Goal: Task Accomplishment & Management: Use online tool/utility

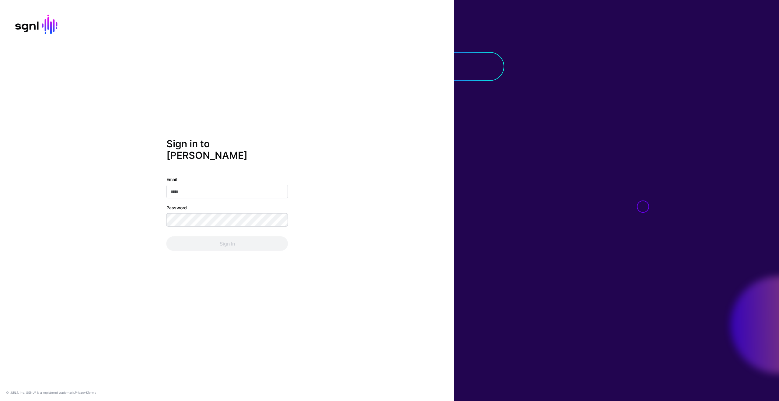
click at [189, 187] on input "Email" at bounding box center [227, 191] width 122 height 13
type input "**********"
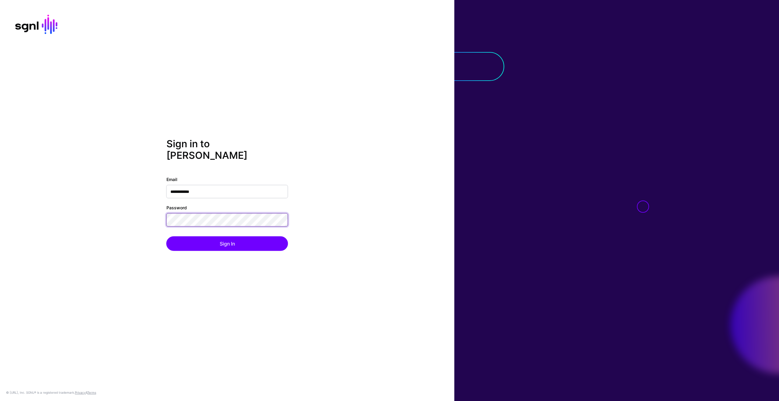
click at [166, 236] on button "Sign In" at bounding box center [227, 243] width 122 height 15
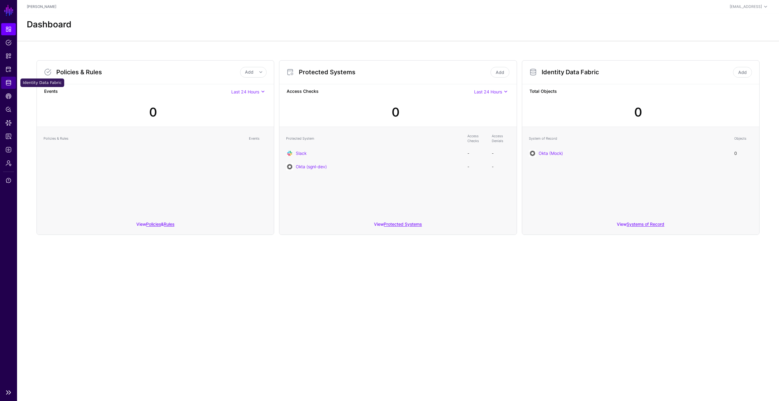
click at [13, 83] on link "Identity Data Fabric" at bounding box center [8, 83] width 15 height 12
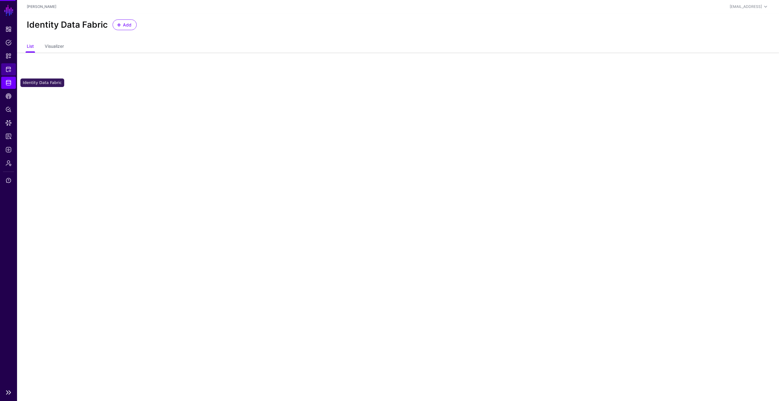
click at [15, 72] on link "Protected Systems" at bounding box center [8, 69] width 15 height 12
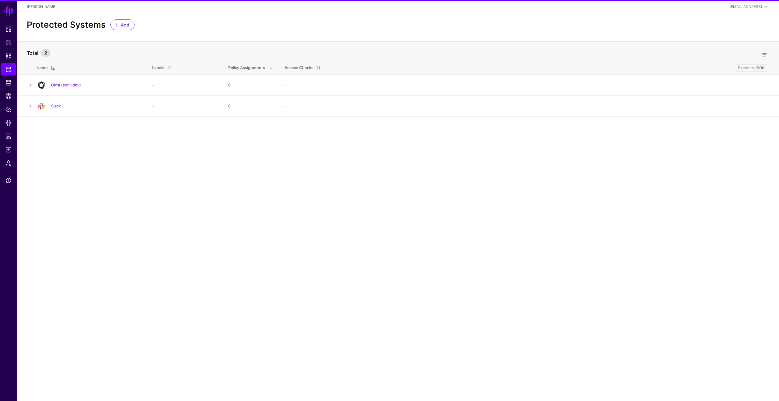
click at [65, 85] on link "Okta (sgnl-dev)" at bounding box center [66, 84] width 30 height 5
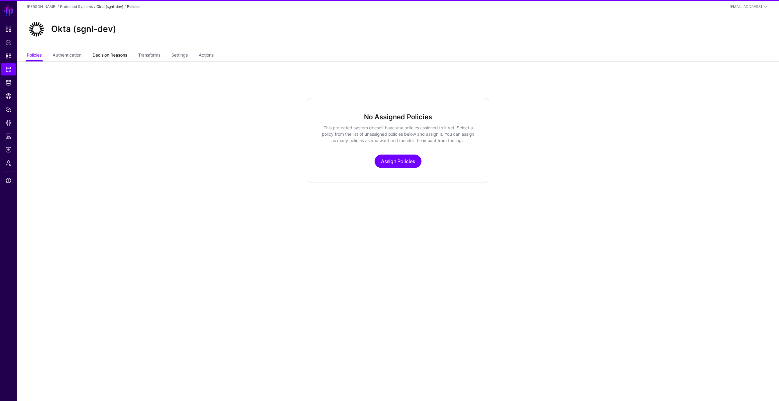
click at [113, 56] on link "Decision Reasons" at bounding box center [109, 56] width 35 height 12
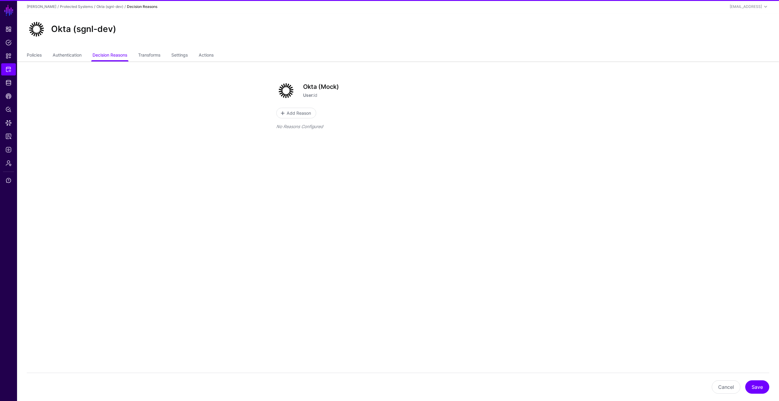
click at [164, 54] on ul "Policies Authentication Decision Reasons Transforms Settings Actions" at bounding box center [398, 56] width 742 height 12
click at [158, 55] on link "Transforms" at bounding box center [149, 56] width 22 height 12
click at [174, 58] on link "Settings" at bounding box center [179, 56] width 16 height 12
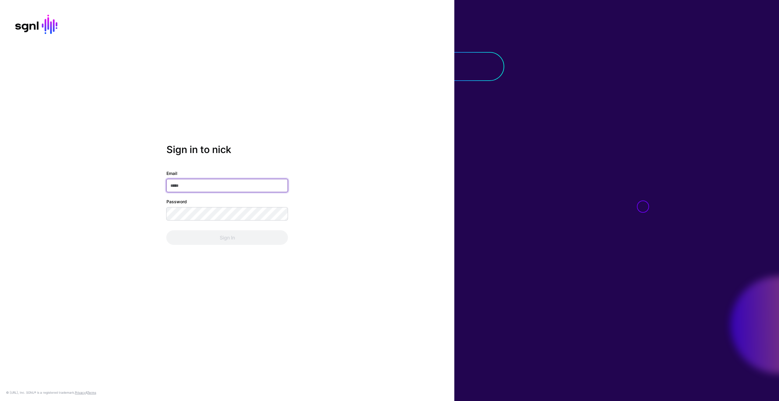
click at [203, 184] on input "Email" at bounding box center [227, 185] width 122 height 13
type input "**********"
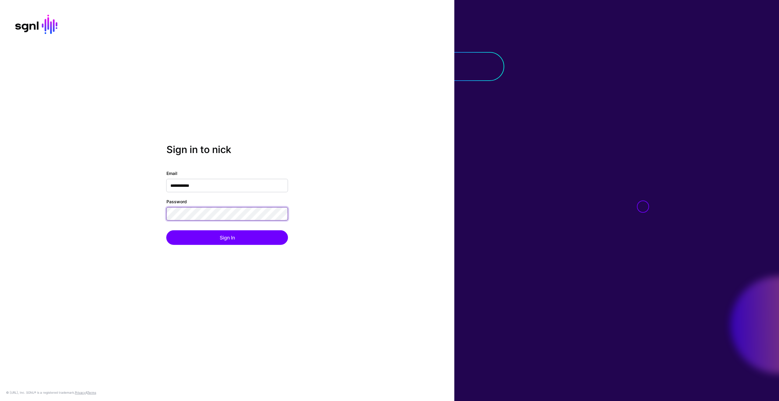
click at [166, 230] on button "Sign In" at bounding box center [227, 237] width 122 height 15
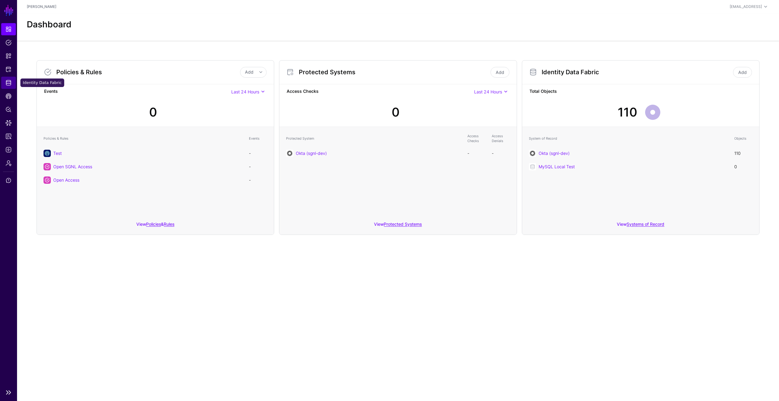
click at [9, 84] on span "Identity Data Fabric" at bounding box center [8, 83] width 6 height 6
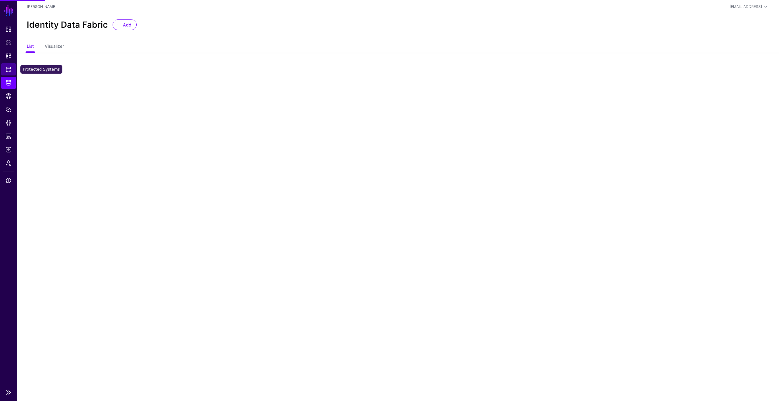
click at [7, 73] on link "Protected Systems" at bounding box center [8, 69] width 15 height 12
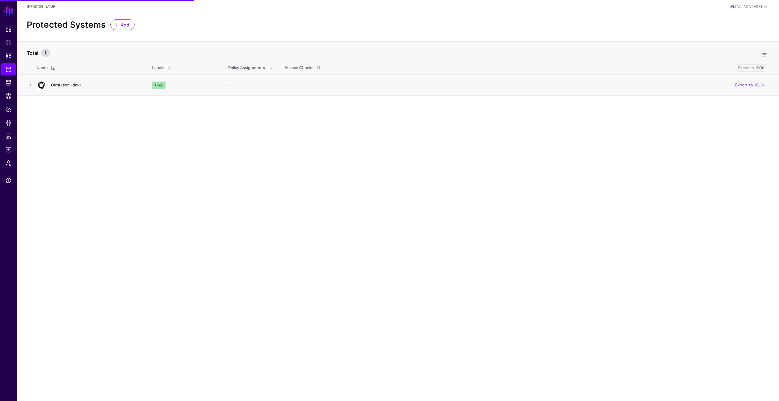
click at [69, 83] on link "Okta (sgnl-dev)" at bounding box center [66, 84] width 30 height 5
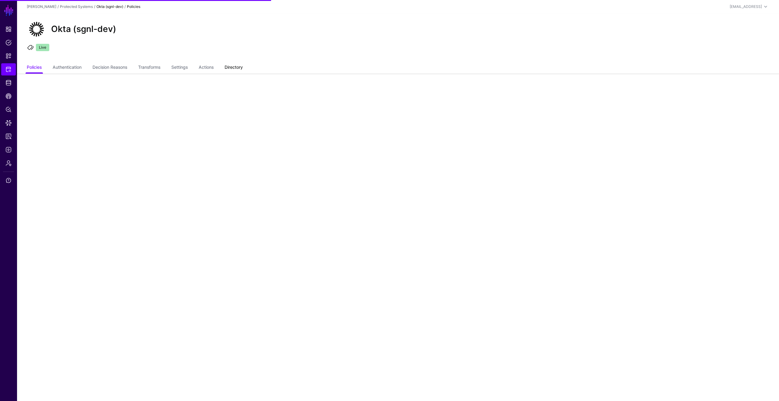
click at [236, 69] on link "Directory" at bounding box center [233, 68] width 18 height 12
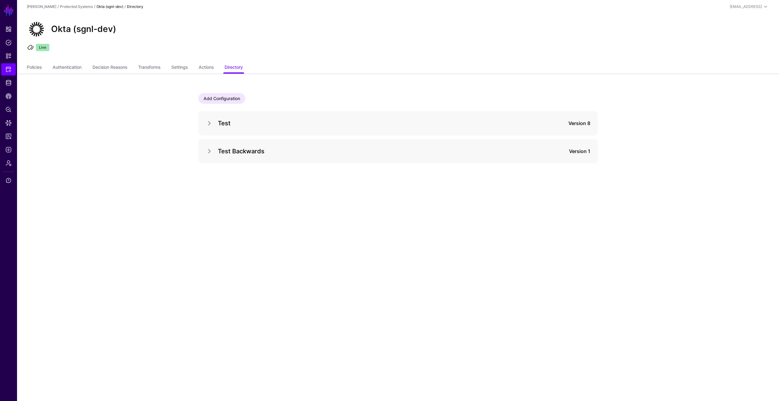
click at [232, 102] on link "Add Configuration" at bounding box center [221, 98] width 47 height 11
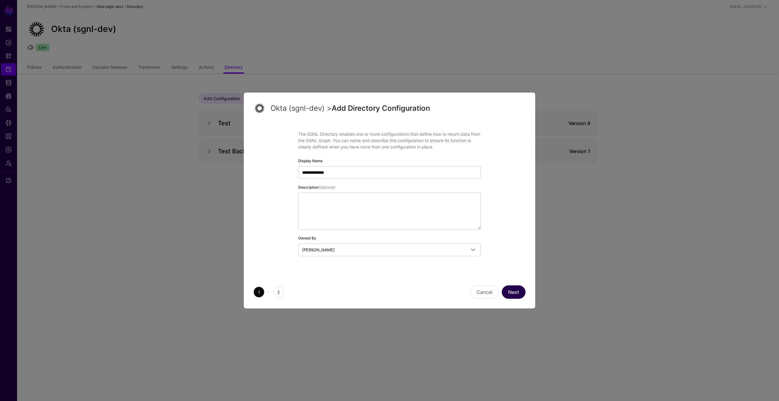
type input "**********"
click at [513, 294] on button "Next" at bounding box center [513, 291] width 24 height 13
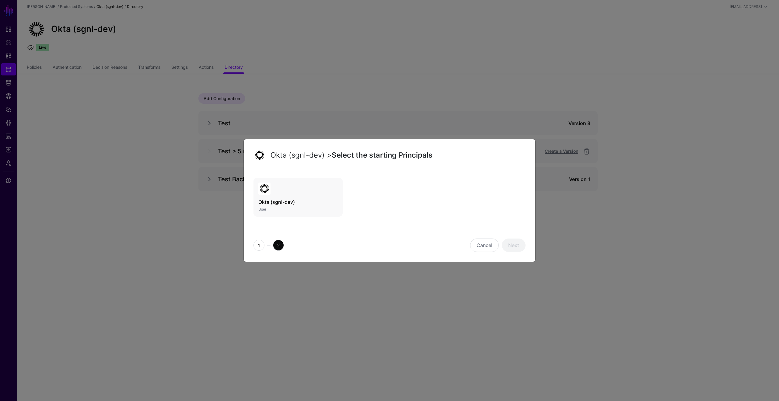
click at [310, 205] on h3 "Okta (sgnl-dev)" at bounding box center [297, 201] width 79 height 7
click at [515, 244] on link "Next" at bounding box center [513, 244] width 24 height 13
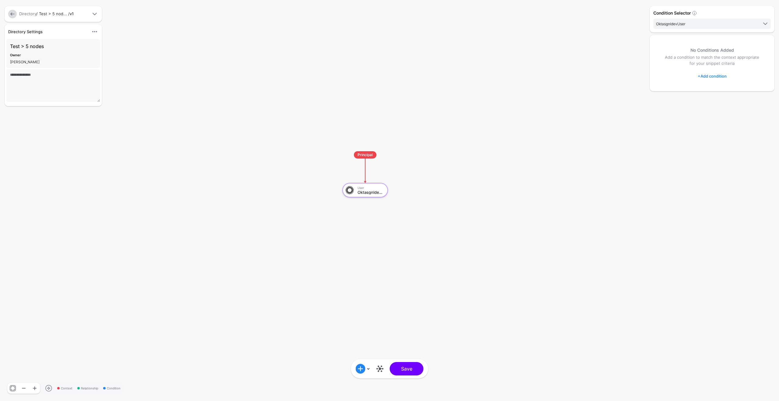
click at [508, 121] on rect at bounding box center [336, 145] width 77850 height 40081
click at [365, 192] on div "OktasgnldevUser" at bounding box center [368, 193] width 26 height 4
click at [378, 370] on link at bounding box center [380, 369] width 10 height 10
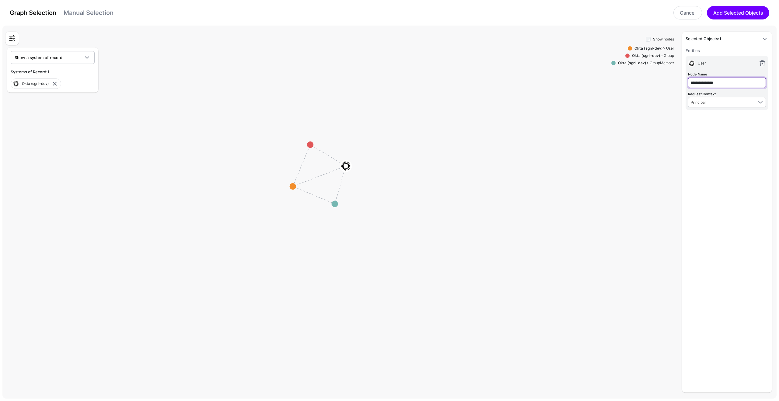
click at [720, 78] on input "**********" at bounding box center [727, 83] width 78 height 10
type input "****"
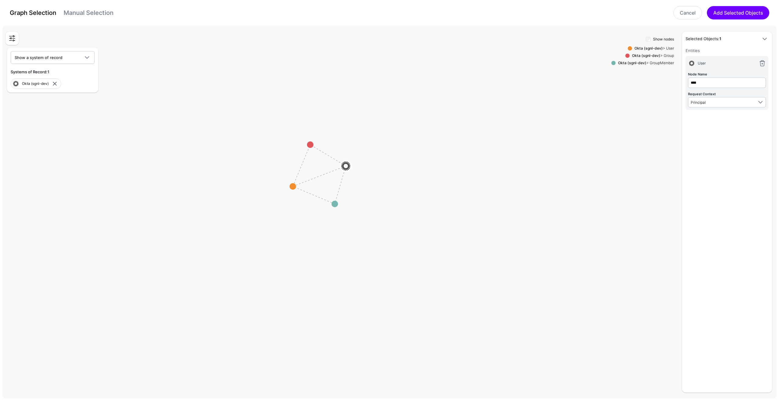
click at [738, 168] on div "Entities User Node Name **** Request Context Principal - Principal Action Asset…" at bounding box center [726, 217] width 83 height 341
click at [310, 142] on circle at bounding box center [310, 144] width 6 height 6
click at [310, 142] on circle at bounding box center [308, 141] width 6 height 6
click at [288, 188] on g "User Member Group" at bounding box center [319, 175] width 103541 height 49910
click at [285, 190] on circle at bounding box center [285, 189] width 6 height 6
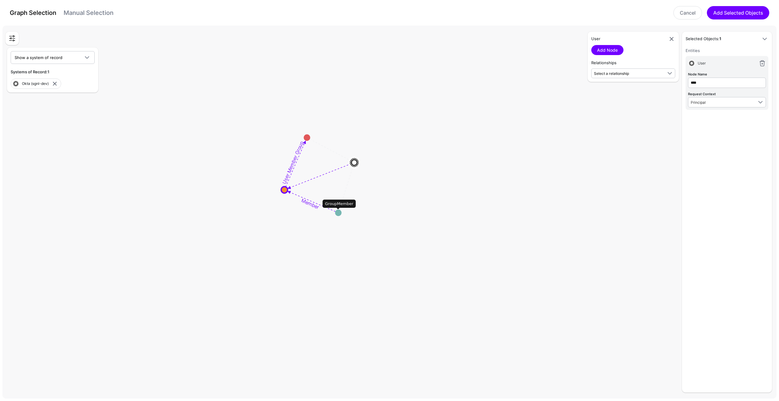
click at [340, 214] on circle at bounding box center [338, 213] width 6 height 6
click at [341, 219] on circle at bounding box center [340, 217] width 6 height 6
click at [341, 220] on circle at bounding box center [340, 220] width 6 height 6
click at [303, 128] on circle at bounding box center [302, 126] width 6 height 6
click at [342, 223] on circle at bounding box center [341, 222] width 6 height 6
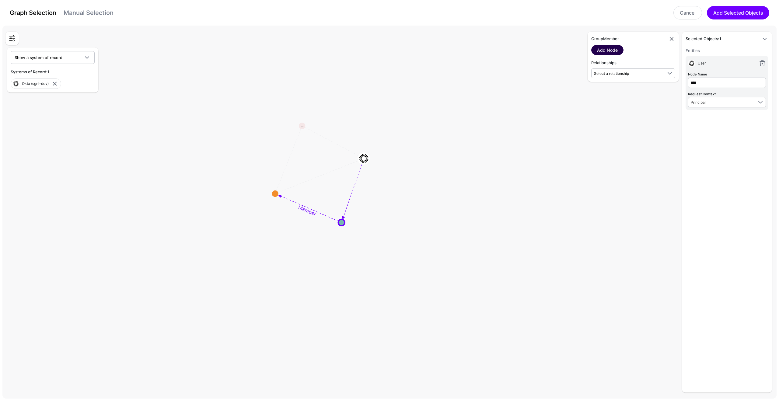
click at [613, 50] on link "Add Node" at bounding box center [607, 50] width 32 height 10
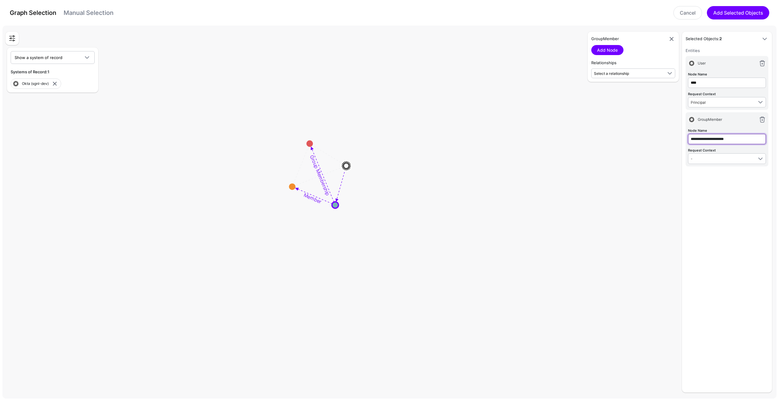
click at [726, 141] on input "**********" at bounding box center [727, 139] width 78 height 10
type input "**********"
click at [566, 183] on rect at bounding box center [319, 175] width 103541 height 49910
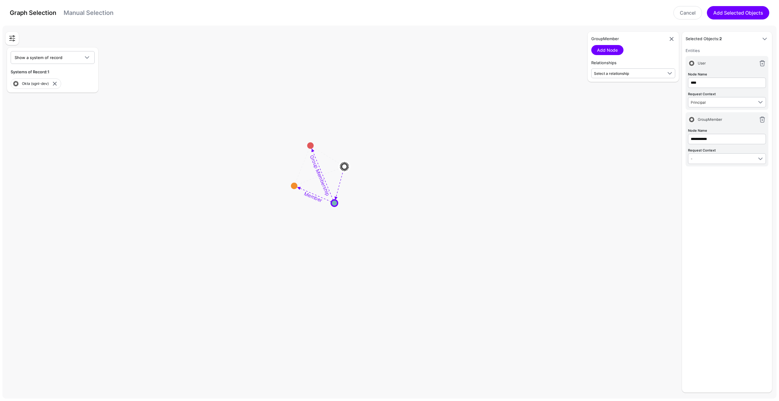
click at [714, 200] on div "**********" at bounding box center [726, 217] width 83 height 341
click at [308, 144] on circle at bounding box center [309, 143] width 6 height 6
click at [606, 52] on link "Add Node" at bounding box center [607, 50] width 32 height 10
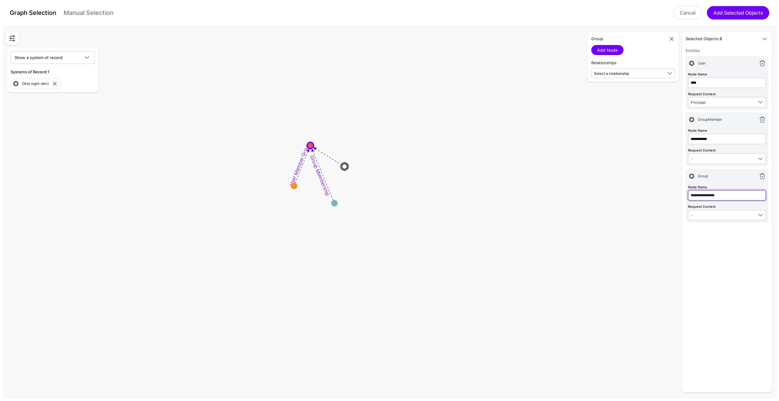
click at [723, 195] on input "**********" at bounding box center [727, 195] width 78 height 10
type input "*****"
click at [737, 269] on div "**********" at bounding box center [726, 217] width 83 height 341
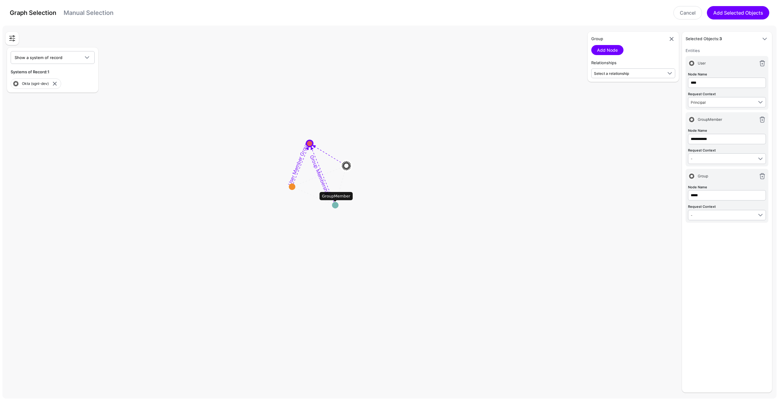
click at [335, 204] on circle at bounding box center [335, 205] width 6 height 6
click at [605, 45] on link "Add Node" at bounding box center [607, 50] width 32 height 10
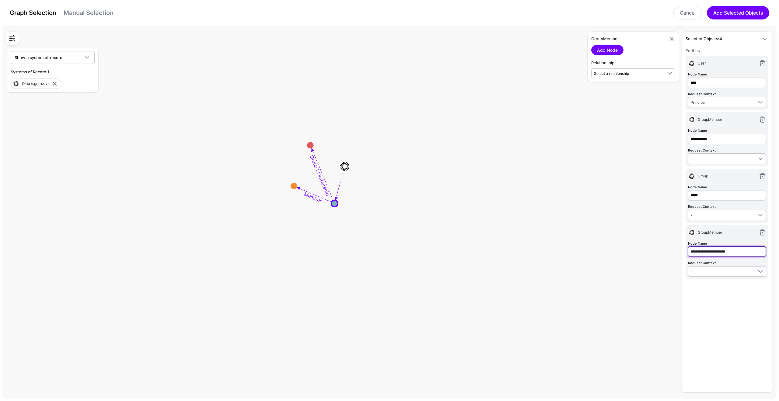
click at [704, 248] on input "**********" at bounding box center [727, 251] width 78 height 10
click at [704, 249] on input "**********" at bounding box center [727, 251] width 78 height 10
type input "*"
type input "**********"
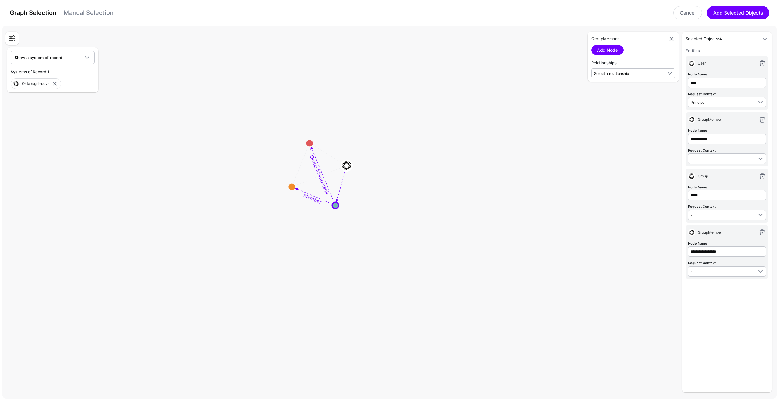
click at [530, 238] on rect at bounding box center [319, 175] width 103541 height 49910
click at [306, 146] on rect at bounding box center [319, 175] width 103541 height 49910
click at [309, 144] on circle at bounding box center [310, 143] width 6 height 6
click at [290, 185] on circle at bounding box center [291, 187] width 6 height 6
click at [607, 52] on link "Add Node" at bounding box center [607, 50] width 32 height 10
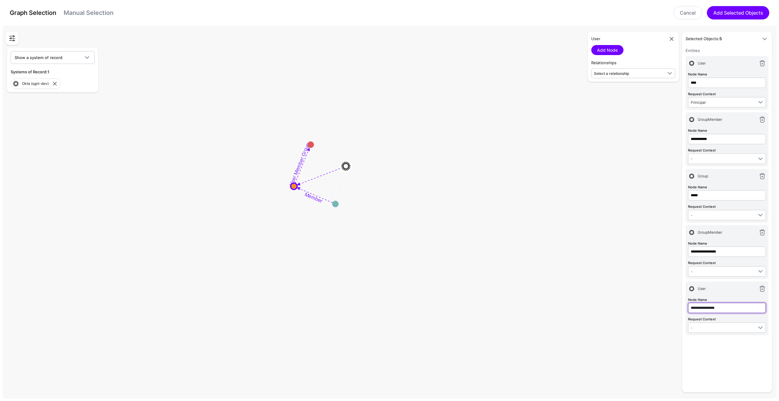
click at [723, 312] on input "**********" at bounding box center [727, 308] width 78 height 10
click at [724, 311] on input "**********" at bounding box center [727, 308] width 78 height 10
type input "**********"
click at [742, 366] on div "**********" at bounding box center [726, 217] width 83 height 341
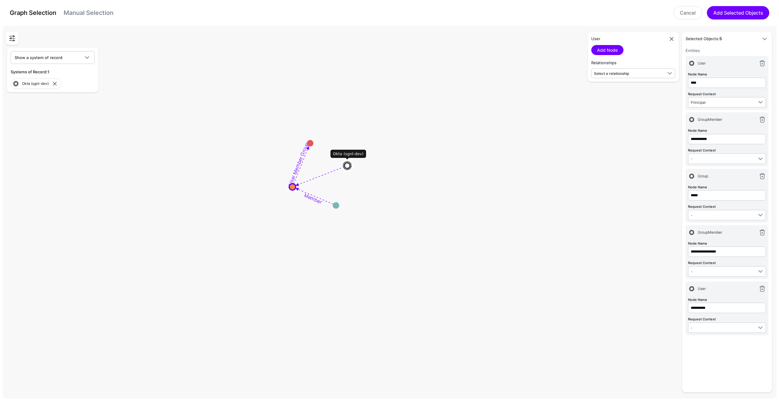
click at [312, 144] on circle at bounding box center [310, 143] width 6 height 6
click at [310, 140] on circle at bounding box center [308, 138] width 6 height 6
click at [308, 136] on circle at bounding box center [307, 137] width 6 height 6
click at [305, 133] on circle at bounding box center [306, 133] width 6 height 6
click at [305, 133] on circle at bounding box center [304, 130] width 6 height 6
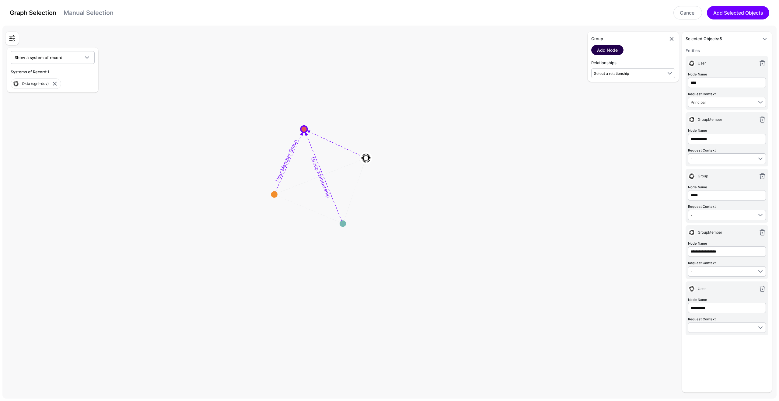
click at [615, 50] on link "Add Node" at bounding box center [607, 50] width 32 height 10
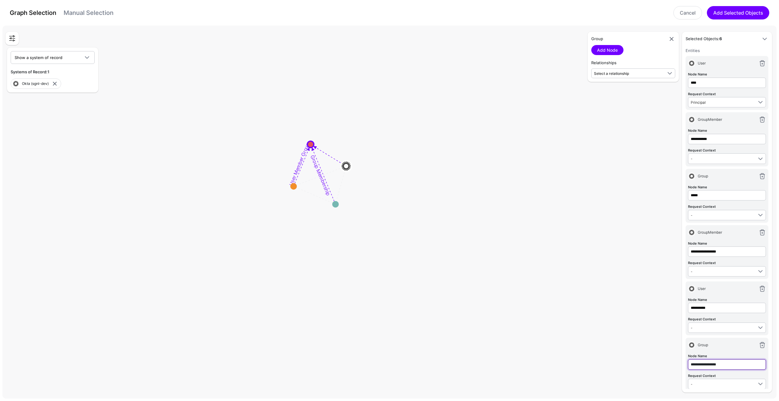
click at [711, 367] on input "**********" at bounding box center [727, 364] width 78 height 10
click at [711, 366] on input "**********" at bounding box center [727, 364] width 78 height 10
type input "**********"
click at [622, 301] on rect at bounding box center [320, 175] width 103541 height 49910
click at [749, 15] on button "Add Selected Objects" at bounding box center [737, 12] width 62 height 13
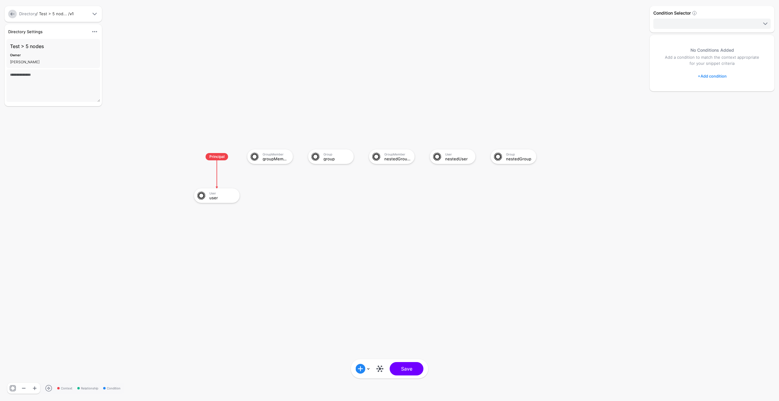
drag, startPoint x: 267, startPoint y: 154, endPoint x: 269, endPoint y: 173, distance: 19.0
click at [270, 173] on g "Principal User user GroupMember groupMember Group group GroupMember nestedGroup…" at bounding box center [188, 143] width 77850 height 40081
click at [402, 368] on button "Save" at bounding box center [407, 368] width 34 height 13
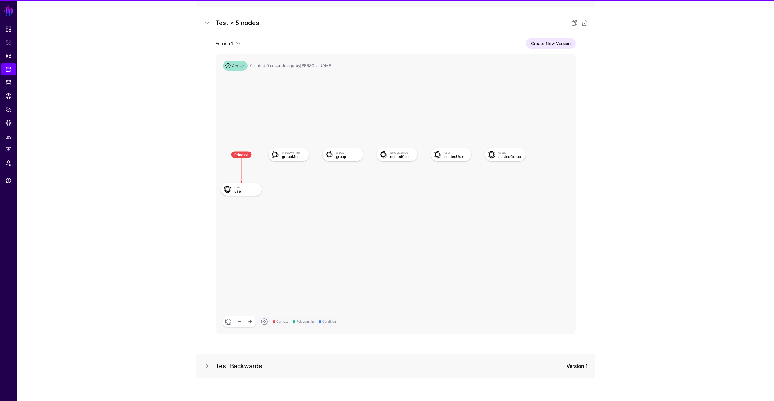
scroll to position [129, 0]
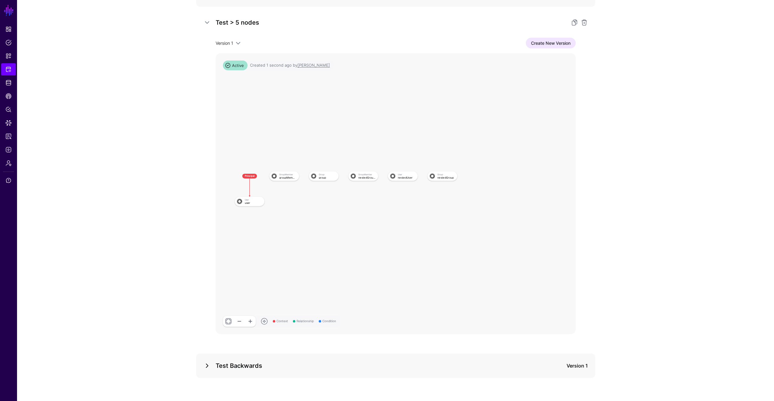
click at [208, 368] on link at bounding box center [206, 365] width 7 height 7
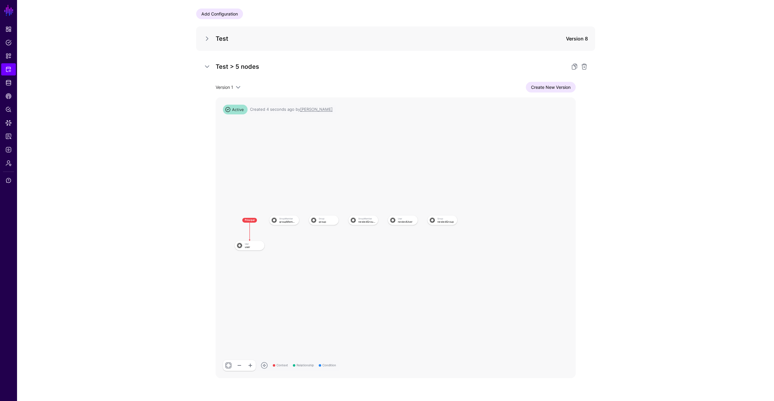
scroll to position [33, 0]
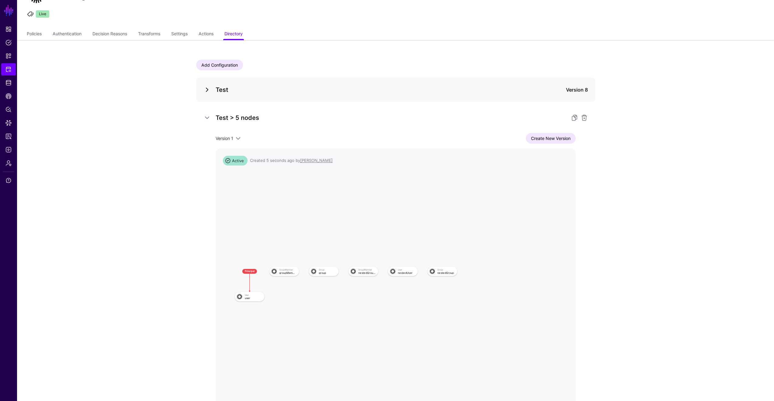
click at [207, 87] on link at bounding box center [206, 89] width 7 height 7
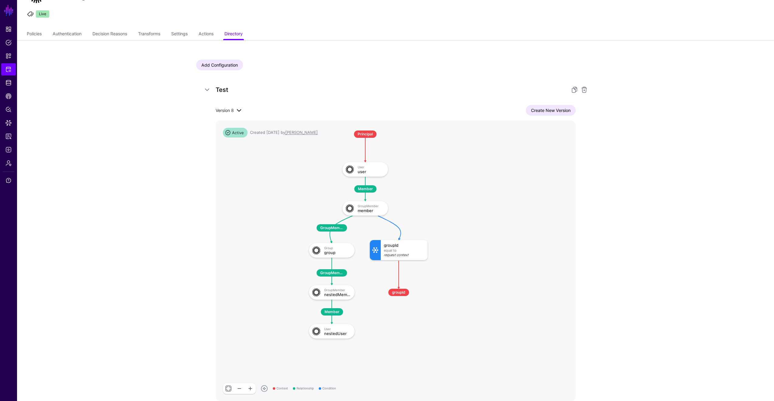
click at [232, 111] on span "Version 8" at bounding box center [225, 110] width 18 height 5
click at [278, 89] on h5 "Test" at bounding box center [390, 90] width 348 height 10
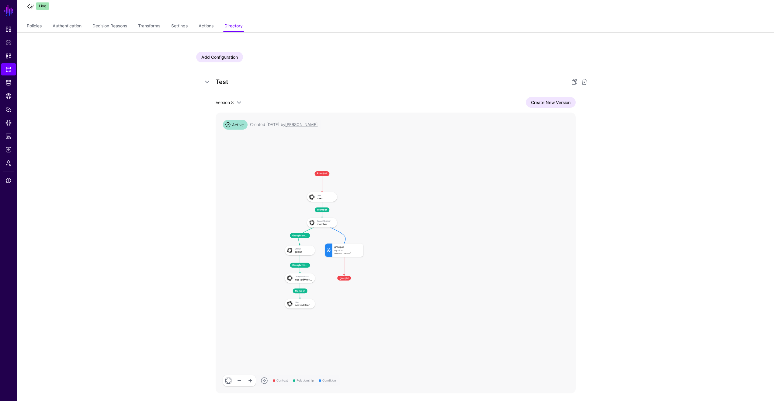
scroll to position [40, 0]
click at [230, 101] on span "Version 8" at bounding box center [225, 103] width 18 height 5
click at [239, 127] on div "Version 7" at bounding box center [239, 125] width 39 height 6
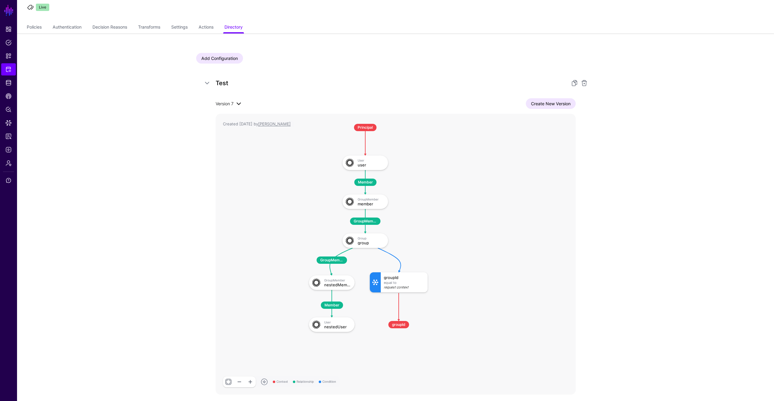
click at [237, 102] on span at bounding box center [238, 103] width 7 height 7
click at [239, 112] on div "Version 8" at bounding box center [239, 115] width 39 height 6
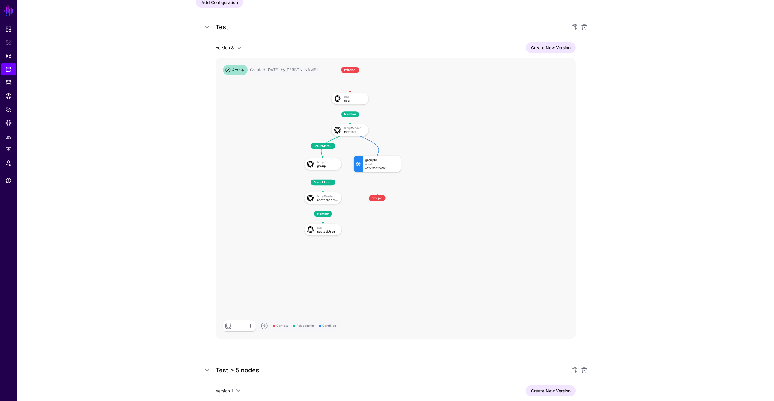
scroll to position [105, 0]
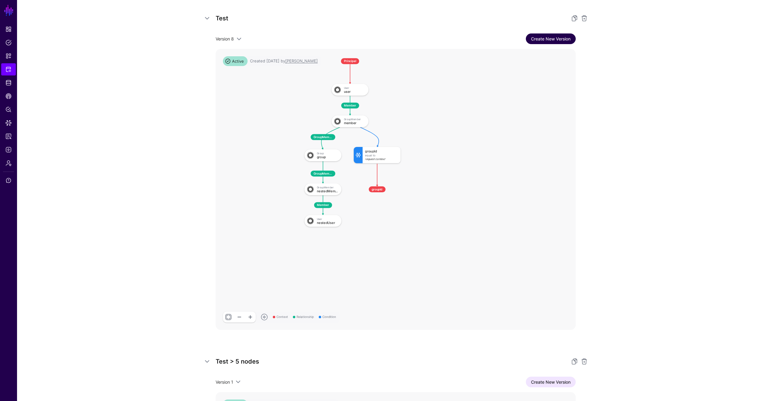
click at [546, 41] on link "Create New Version" at bounding box center [551, 38] width 50 height 11
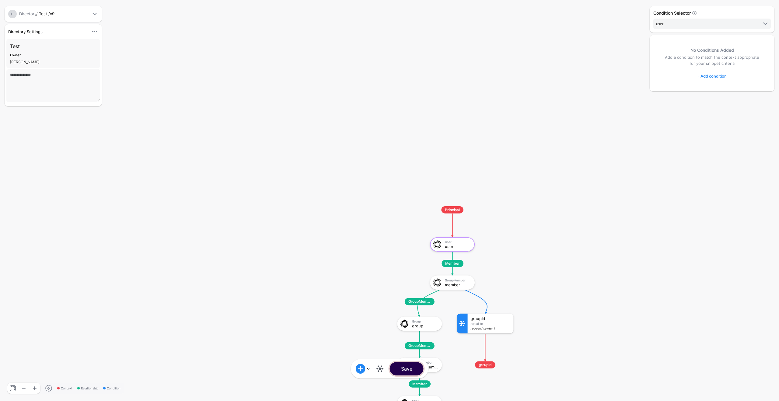
click at [405, 368] on button "Save" at bounding box center [407, 368] width 34 height 13
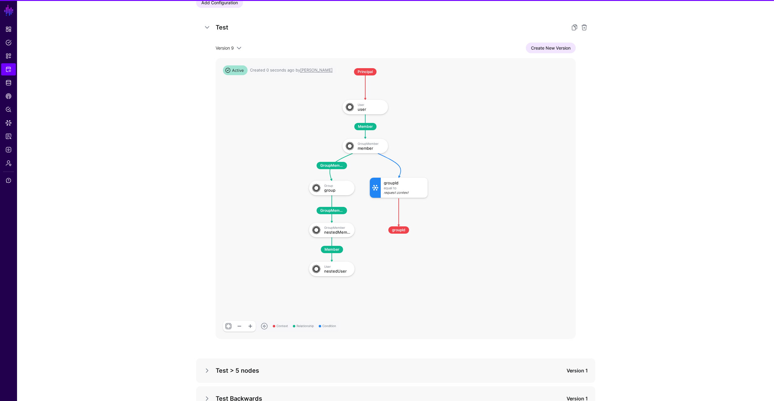
scroll to position [111, 0]
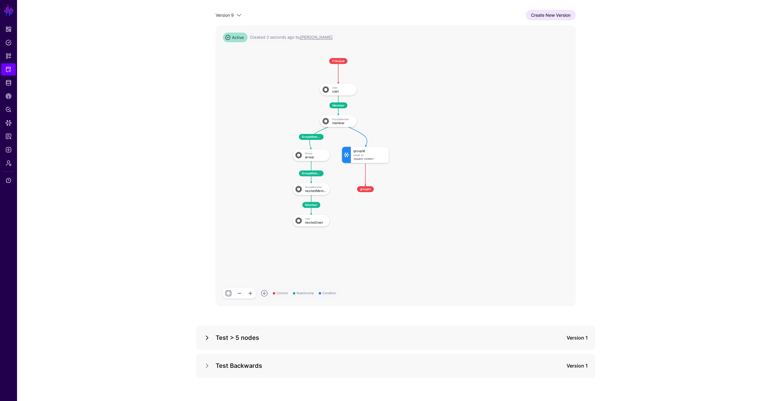
click at [204, 340] on link at bounding box center [206, 337] width 7 height 7
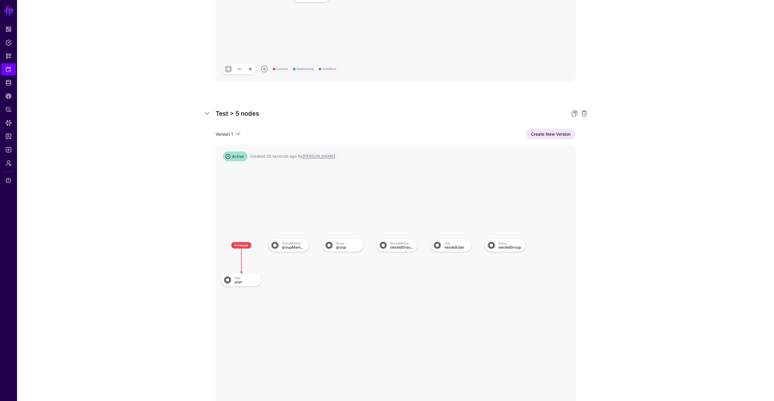
drag, startPoint x: 388, startPoint y: 155, endPoint x: 438, endPoint y: 147, distance: 50.1
click at [388, 155] on rect at bounding box center [215, 233] width 32045 height 24954
click at [545, 134] on link "Create New Version" at bounding box center [551, 134] width 50 height 11
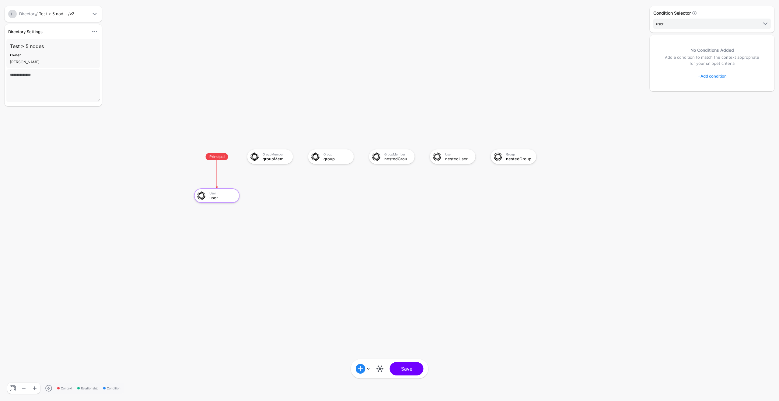
click at [380, 367] on link at bounding box center [380, 369] width 10 height 10
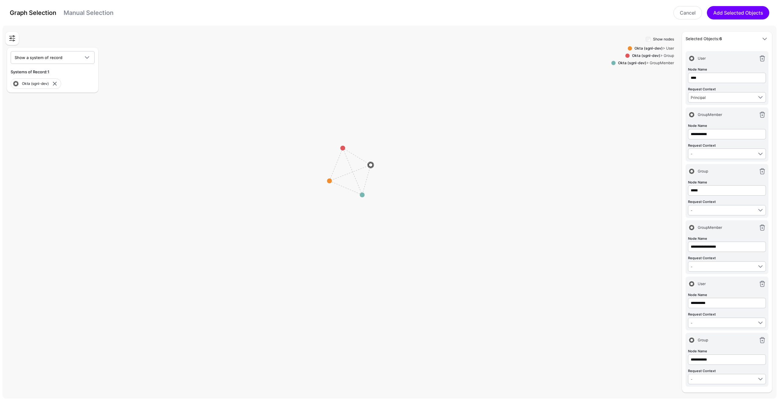
scroll to position [5, 0]
click at [342, 147] on circle at bounding box center [342, 148] width 5 height 5
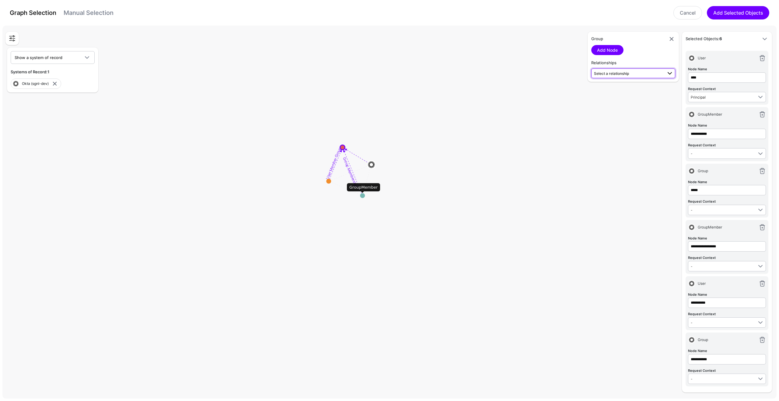
click at [627, 77] on span "Select a relationship" at bounding box center [633, 73] width 79 height 7
click at [630, 89] on span "User Member Group User (Okta (s...) - Group (Okta (s...)" at bounding box center [633, 90] width 74 height 14
click at [627, 91] on link "Add Relationship" at bounding box center [613, 90] width 45 height 10
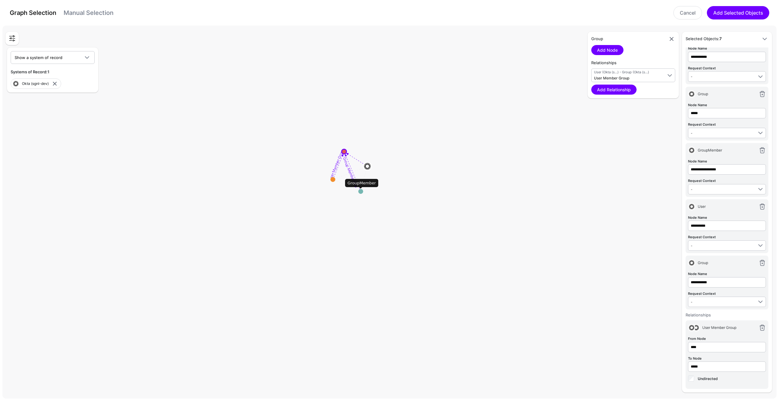
scroll to position [85, 0]
click at [612, 73] on span "User (Okta (s...) - Group (Okta (s...)" at bounding box center [628, 72] width 68 height 5
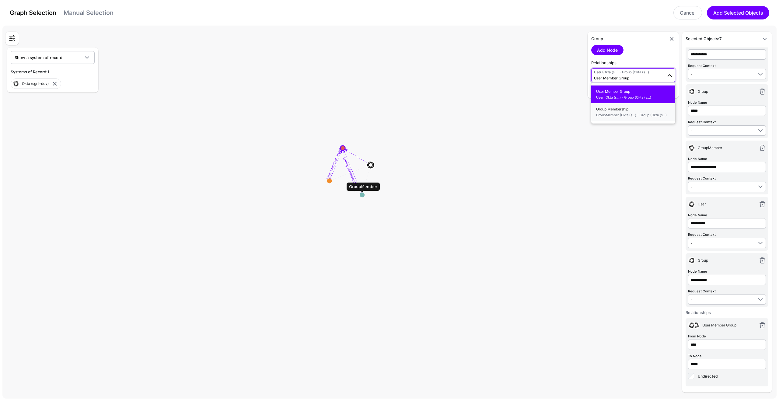
click at [620, 111] on span "Group Membership GroupMember (Okta (s...) - Group (Okta (s...)" at bounding box center [633, 112] width 74 height 14
click at [617, 90] on link "Add Relationship" at bounding box center [613, 90] width 45 height 10
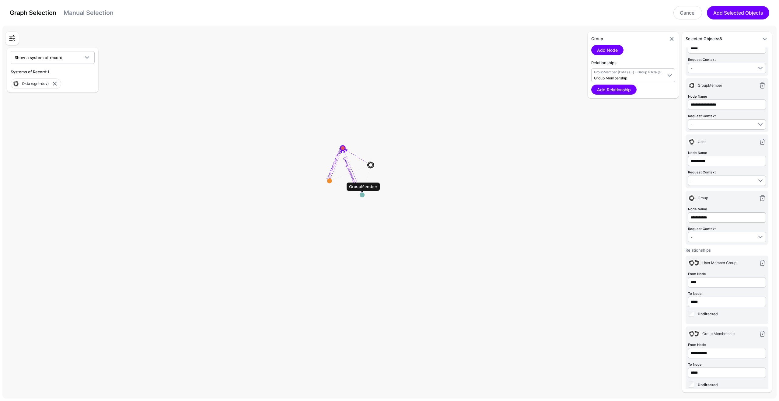
scroll to position [155, 0]
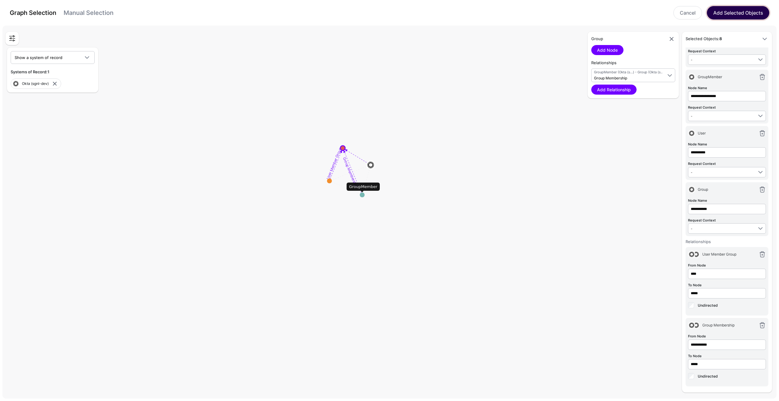
click at [729, 15] on button "Add Selected Objects" at bounding box center [737, 12] width 62 height 13
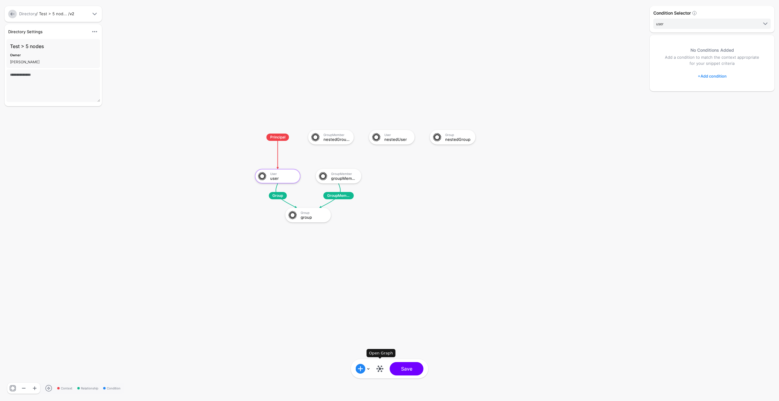
click at [382, 371] on link at bounding box center [380, 369] width 10 height 10
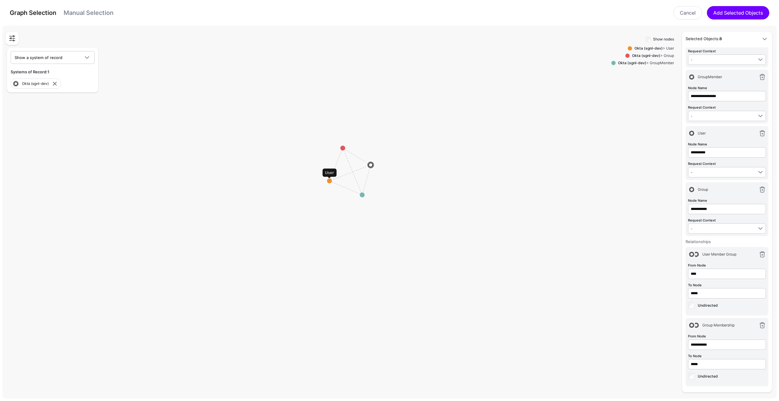
click at [330, 182] on circle at bounding box center [329, 181] width 5 height 5
click at [620, 73] on span "Select a relationship" at bounding box center [611, 73] width 35 height 5
click at [616, 77] on link "Select a relationship" at bounding box center [633, 73] width 84 height 10
drag, startPoint x: 614, startPoint y: 53, endPoint x: 655, endPoint y: 129, distance: 86.3
click at [614, 53] on link "Add Node" at bounding box center [607, 50] width 32 height 10
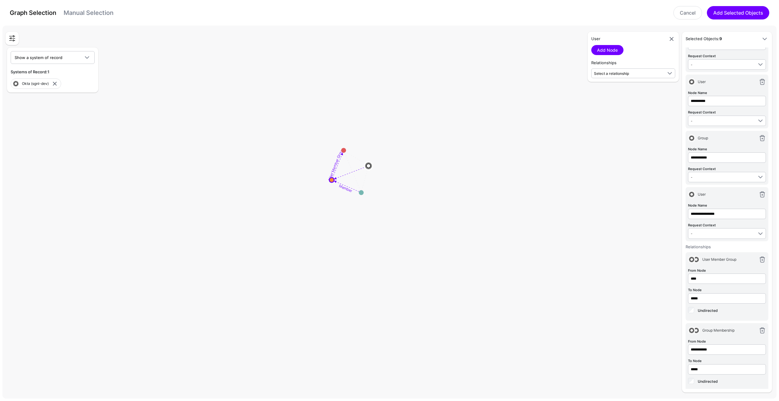
scroll to position [212, 0]
type input "*"
type input "**********"
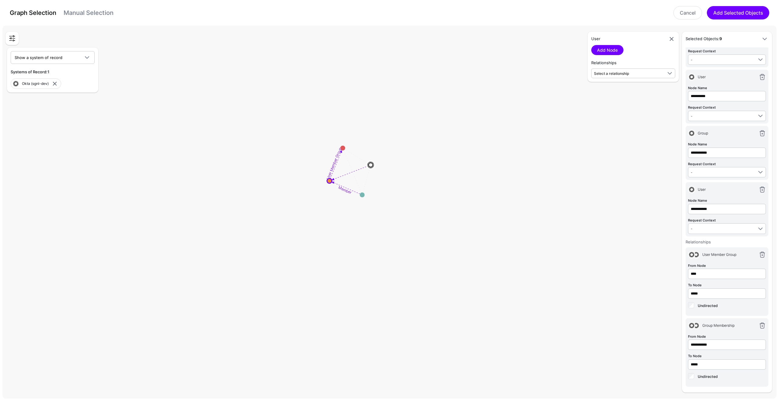
click at [734, 186] on div "User" at bounding box center [727, 191] width 78 height 12
click at [616, 73] on span "Select a relationship" at bounding box center [611, 73] width 35 height 5
click at [629, 126] on span "User (Okta (s...) - User (Okta (s...)" at bounding box center [633, 128] width 74 height 5
click at [621, 89] on link "Add Relationship" at bounding box center [613, 90] width 45 height 10
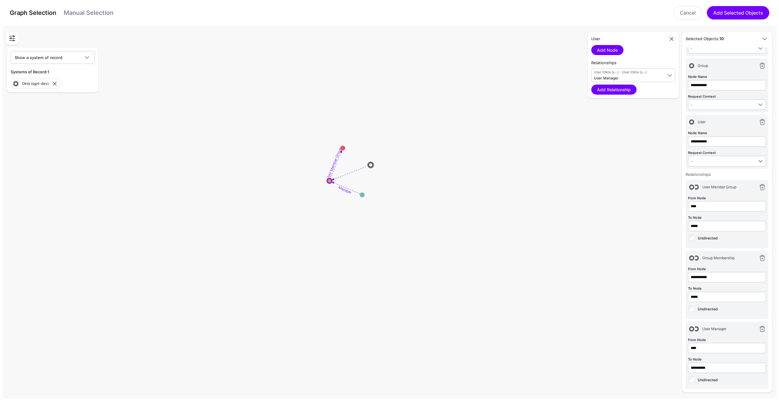
scroll to position [283, 0]
click at [715, 13] on button "Add Selected Objects" at bounding box center [737, 12] width 62 height 13
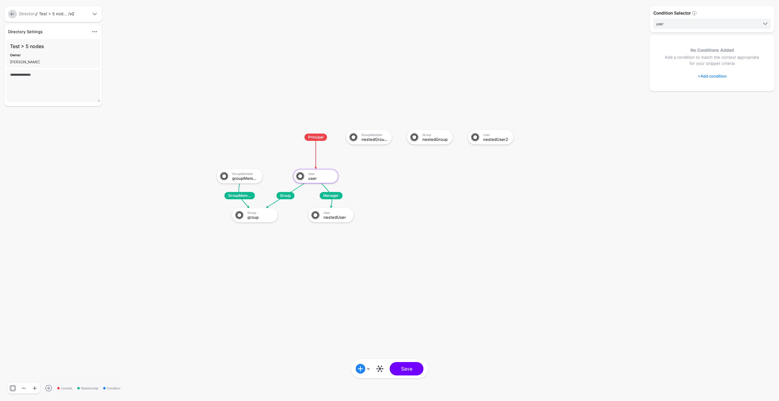
click at [403, 258] on rect at bounding box center [211, 123] width 77850 height 40081
click at [379, 369] on link at bounding box center [380, 369] width 10 height 10
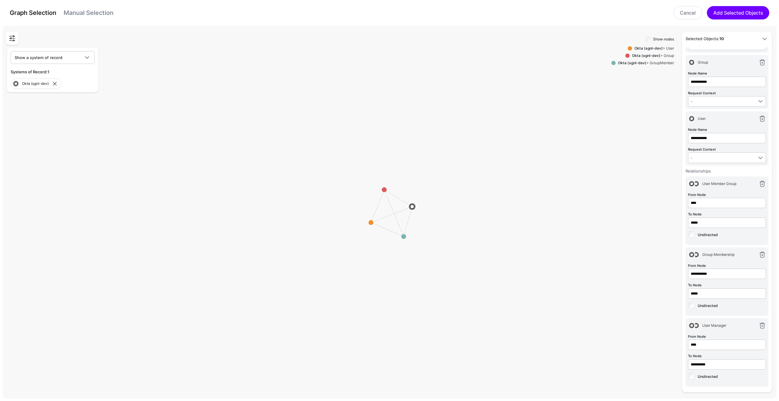
click at [385, 191] on circle at bounding box center [384, 189] width 5 height 5
drag, startPoint x: 383, startPoint y: 185, endPoint x: 387, endPoint y: 185, distance: 4.0
click at [382, 185] on circle at bounding box center [382, 185] width 5 height 5
click at [380, 185] on rect at bounding box center [391, 213] width 77850 height 37526
click at [381, 183] on circle at bounding box center [380, 182] width 5 height 5
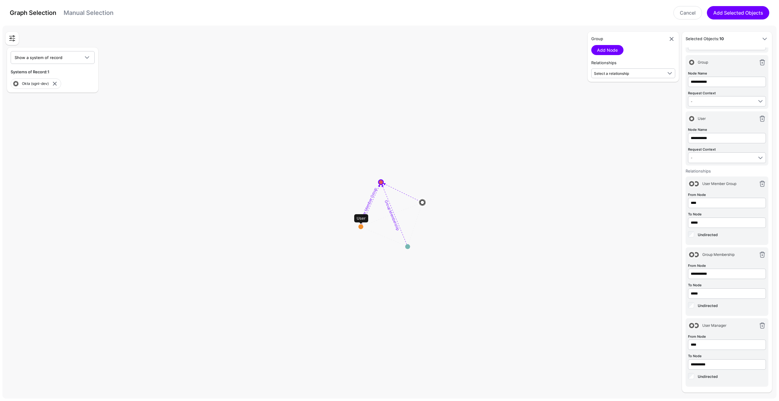
click at [360, 226] on circle at bounding box center [360, 226] width 5 height 5
click at [360, 226] on circle at bounding box center [358, 227] width 5 height 5
click at [606, 69] on link "Select a relationship" at bounding box center [633, 73] width 84 height 10
click at [627, 120] on span "User Manager User (Okta (s...) - User (Okta (s...)" at bounding box center [633, 126] width 74 height 14
click at [617, 89] on link "Add Relationship" at bounding box center [613, 90] width 45 height 10
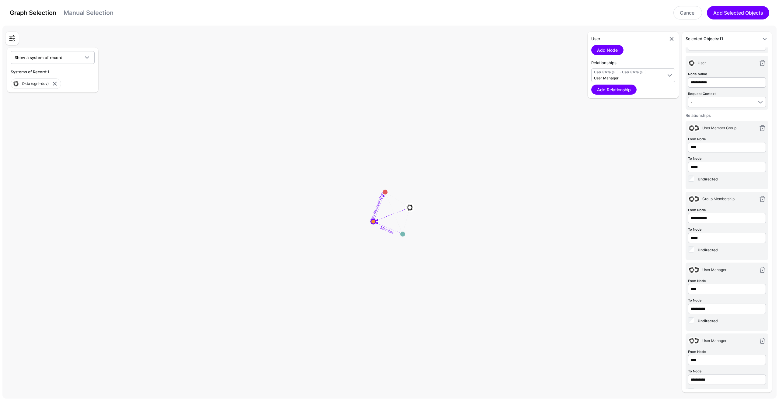
scroll to position [353, 0]
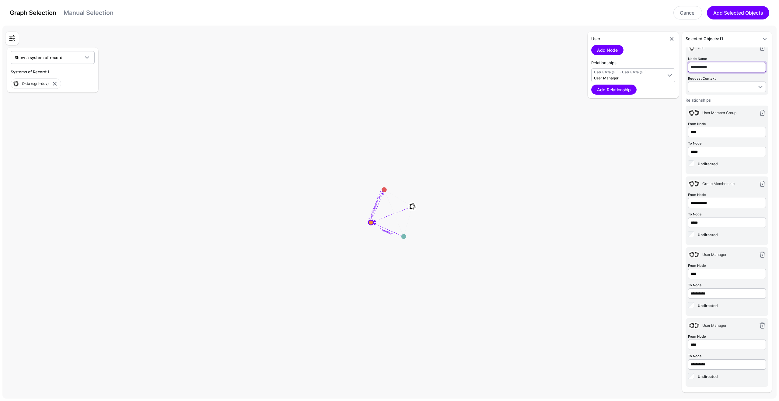
click at [730, 369] on div "**********" at bounding box center [726, 352] width 83 height 68
click at [730, 157] on input "**********" at bounding box center [727, 152] width 78 height 10
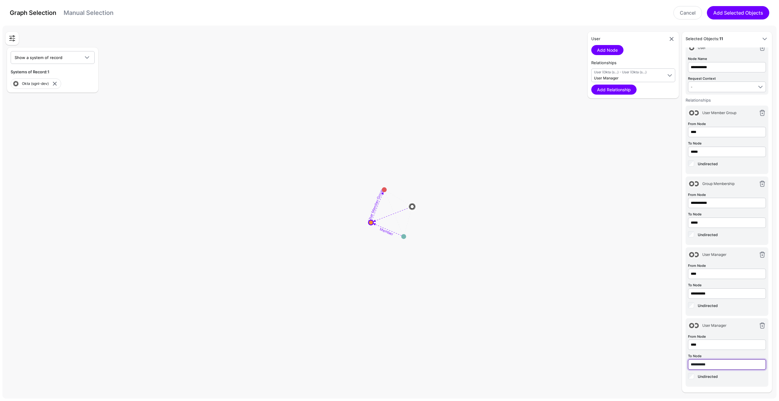
click at [730, 157] on input "**********" at bounding box center [727, 152] width 78 height 10
paste input "*"
type input "**********"
click at [625, 293] on rect at bounding box center [391, 213] width 77850 height 37526
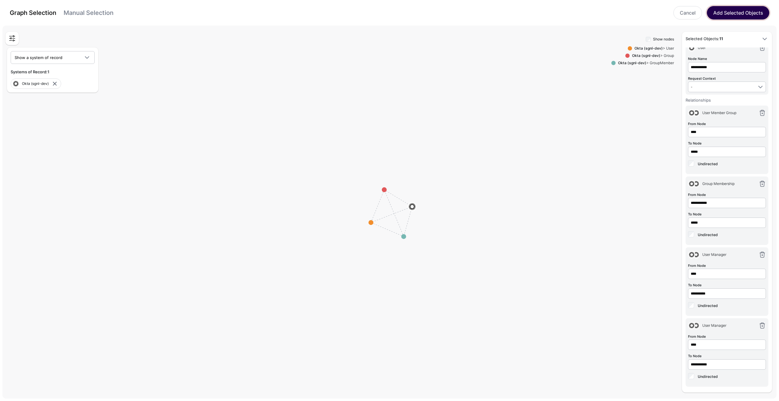
click at [723, 17] on button "Add Selected Objects" at bounding box center [737, 12] width 62 height 13
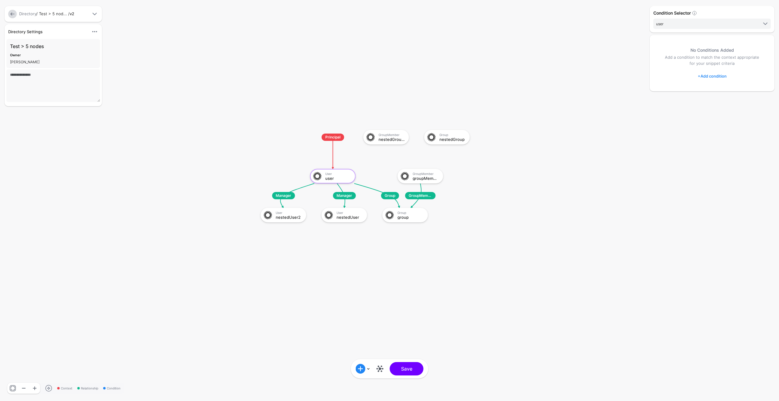
click at [378, 368] on link at bounding box center [380, 369] width 10 height 10
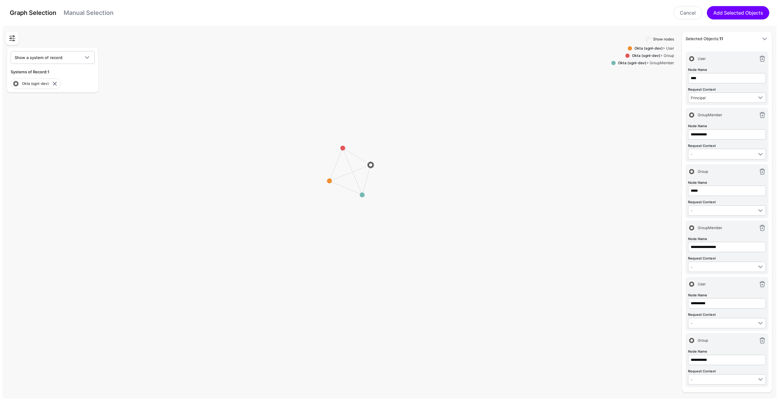
scroll to position [0, 0]
click at [342, 148] on circle at bounding box center [342, 148] width 5 height 5
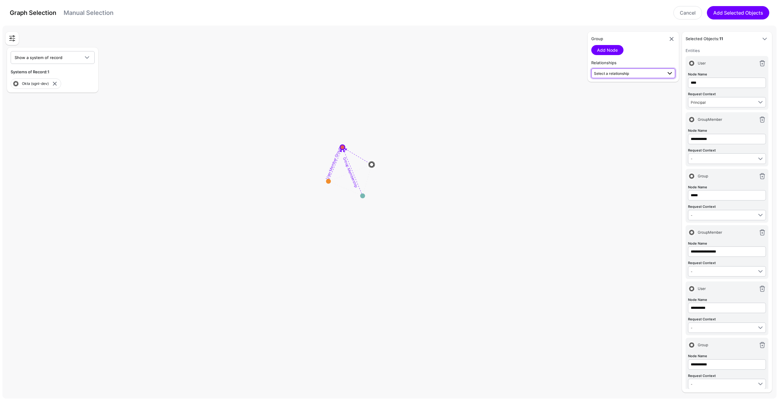
click at [615, 78] on link "Select a relationship" at bounding box center [633, 73] width 84 height 10
click at [622, 92] on span "User (Okta (s...) - Group (Okta (s...)" at bounding box center [633, 93] width 74 height 5
click at [623, 85] on link "Add Relationship" at bounding box center [613, 90] width 45 height 10
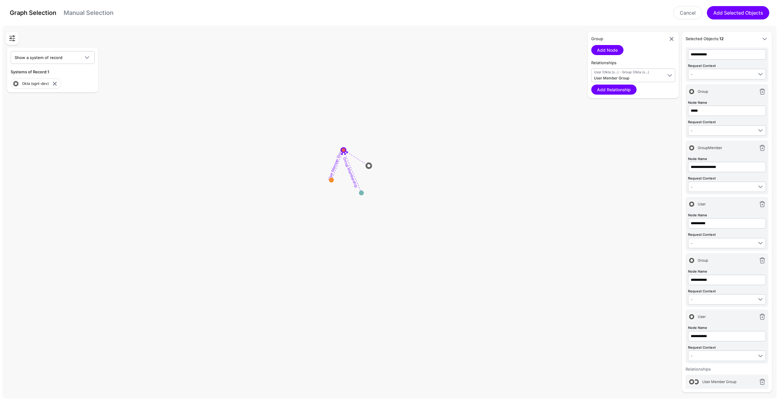
scroll to position [424, 0]
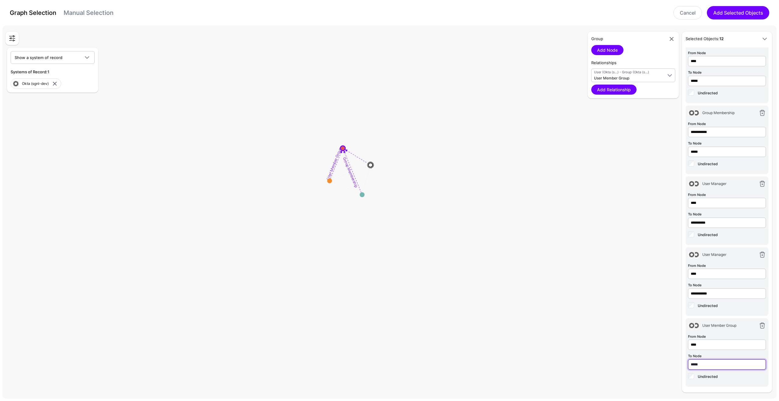
click at [712, 86] on input "*****" at bounding box center [727, 81] width 78 height 10
type input "**********"
click at [664, 207] on div "**********" at bounding box center [709, 212] width 128 height 361
click at [359, 194] on g "User Member Group Group Membership" at bounding box center [350, 171] width 77850 height 37526
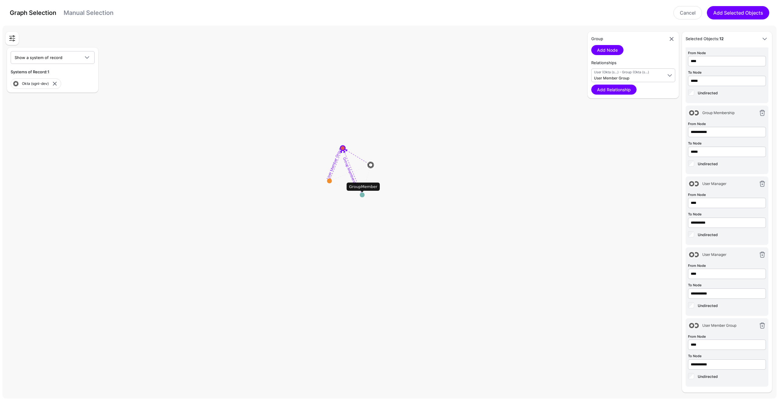
click at [361, 194] on circle at bounding box center [361, 194] width 5 height 5
click at [362, 200] on circle at bounding box center [364, 199] width 5 height 5
click at [604, 74] on span "Select a relationship" at bounding box center [611, 73] width 35 height 5
click at [625, 85] on span "Group Membership GroupMember (Okta (s...) - Group (Okta (s...)" at bounding box center [633, 90] width 74 height 14
click at [616, 88] on link "Add Relationship" at bounding box center [613, 90] width 45 height 10
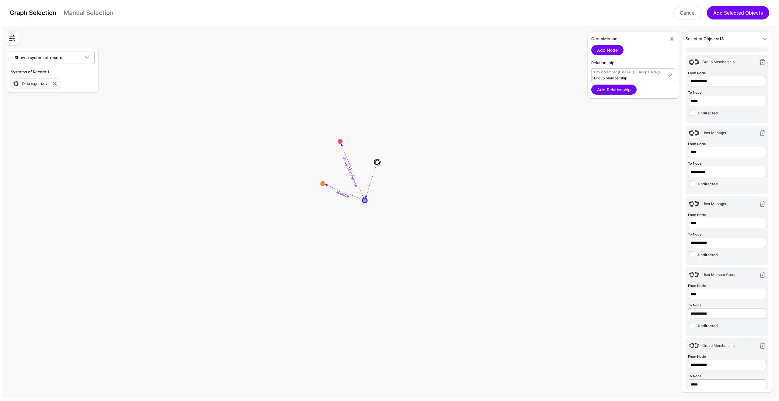
scroll to position [495, 0]
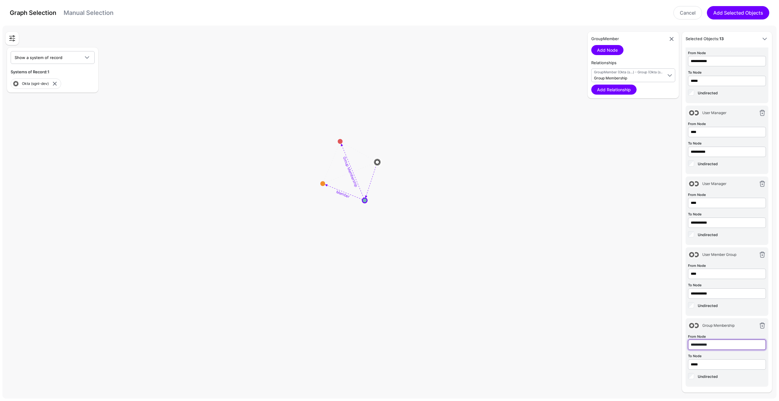
type input "**********"
click at [730, 9] on button "Add Selected Objects" at bounding box center [737, 12] width 62 height 13
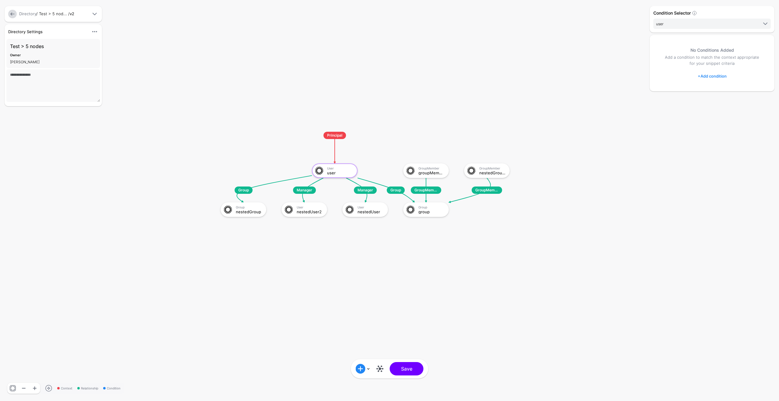
scroll to position [890, 0]
click at [406, 368] on button "Save" at bounding box center [407, 368] width 34 height 13
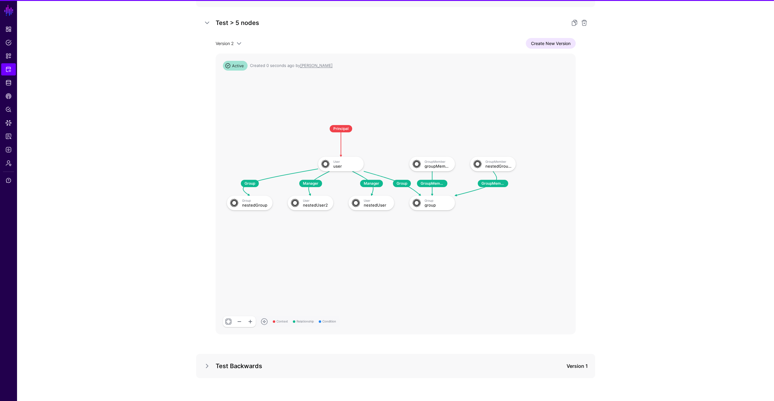
scroll to position [129, 0]
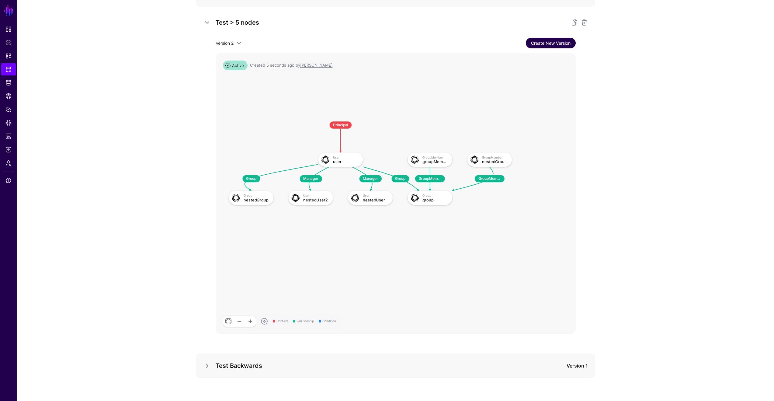
click at [561, 40] on link "Create New Version" at bounding box center [551, 43] width 50 height 11
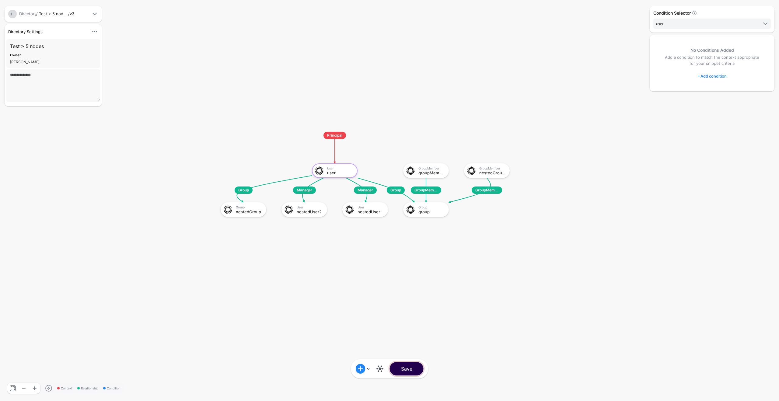
click at [410, 365] on button "Save" at bounding box center [407, 368] width 34 height 13
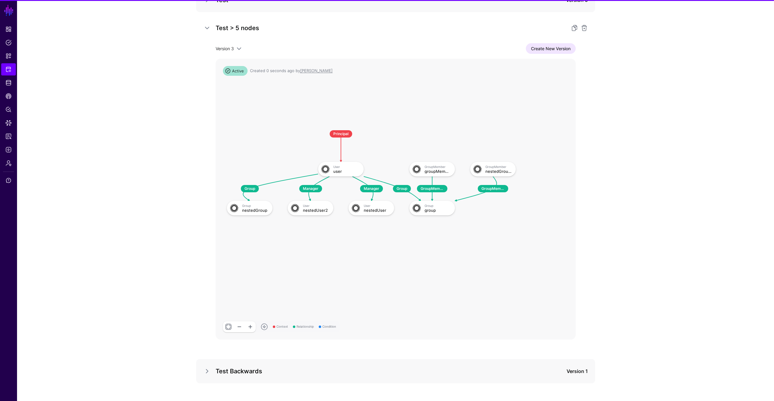
scroll to position [129, 0]
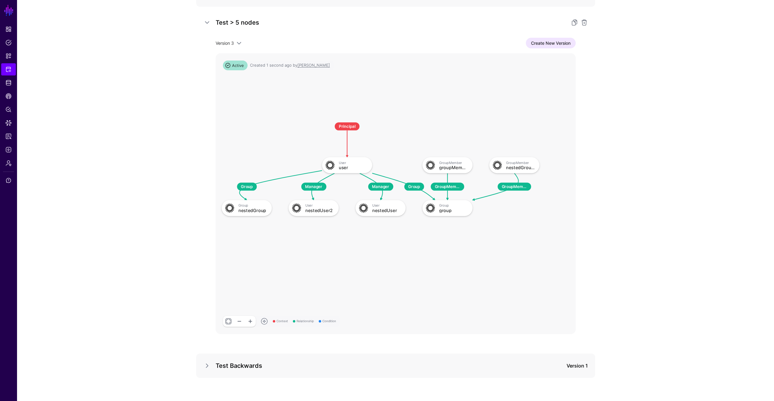
drag, startPoint x: 390, startPoint y: 258, endPoint x: 411, endPoint y: 270, distance: 24.1
click at [411, 270] on rect at bounding box center [214, 115] width 39606 height 30842
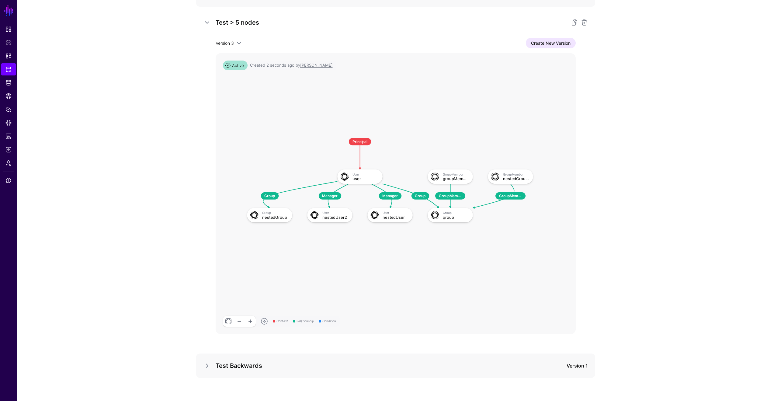
click at [408, 260] on rect at bounding box center [241, 132] width 35646 height 27758
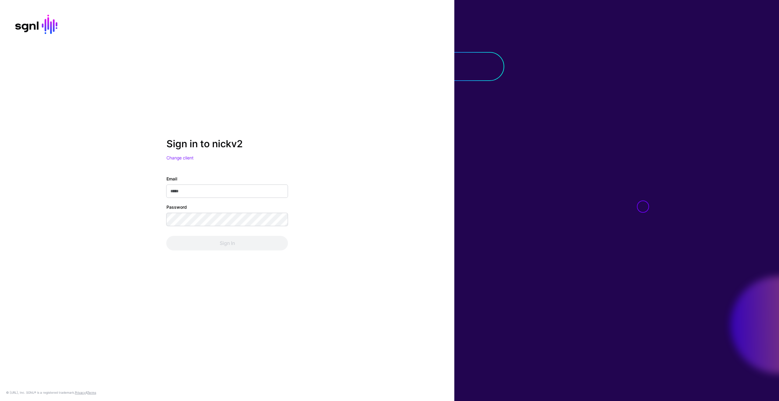
click at [199, 185] on input "Email" at bounding box center [227, 191] width 122 height 13
type input "**********"
click at [208, 207] on div "Password" at bounding box center [227, 215] width 122 height 22
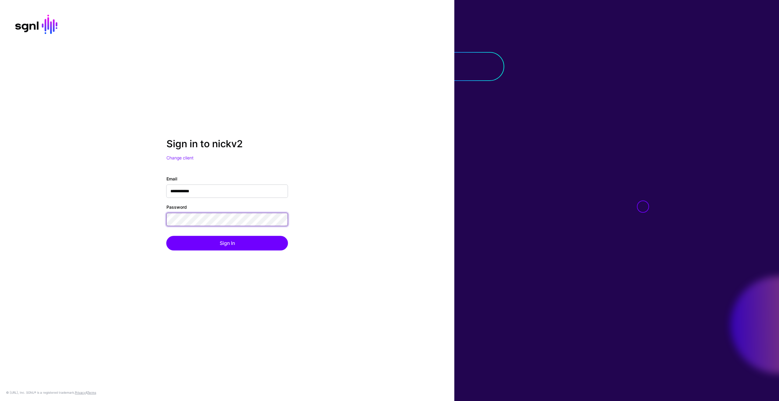
click at [166, 236] on button "Sign In" at bounding box center [227, 243] width 122 height 15
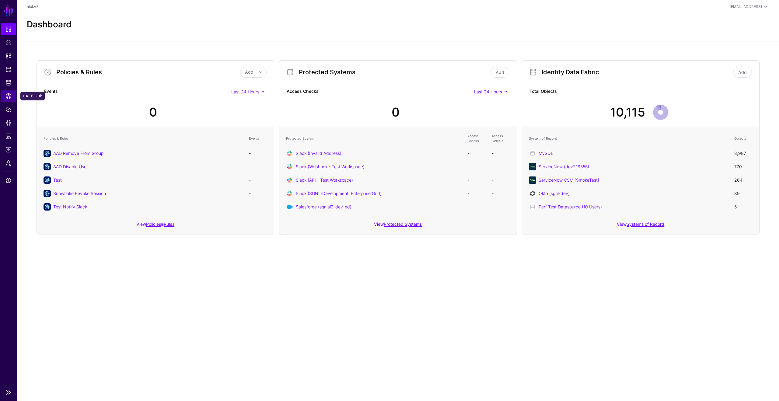
click at [10, 102] on link "CAEP Hub" at bounding box center [8, 96] width 15 height 12
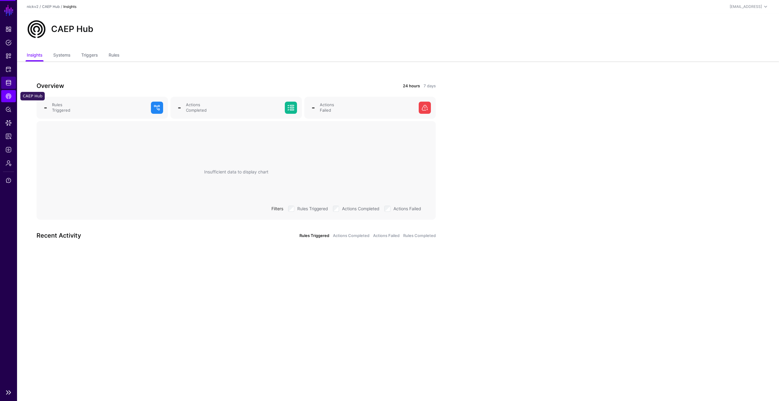
click at [12, 87] on link "Identity Data Fabric" at bounding box center [8, 83] width 15 height 12
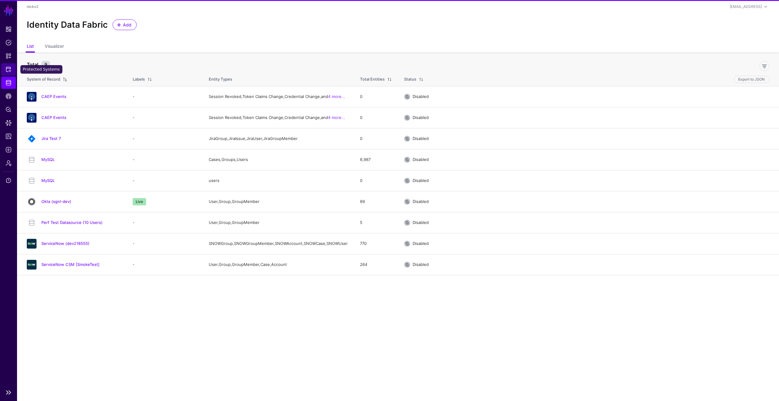
click at [10, 71] on span "Protected Systems" at bounding box center [8, 69] width 6 height 6
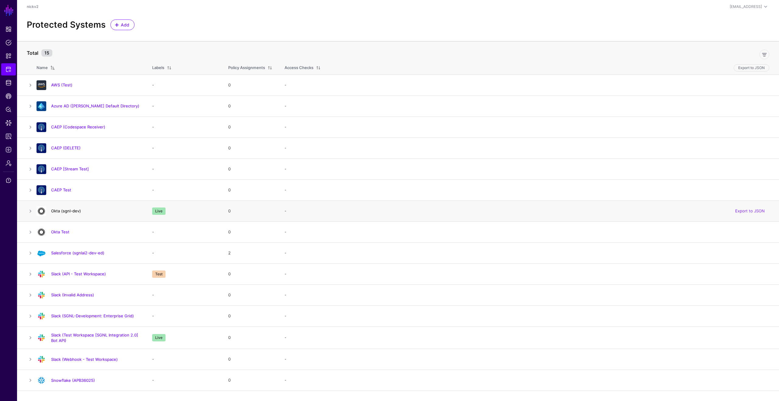
click at [66, 212] on link "Okta (sgnl-dev)" at bounding box center [66, 210] width 30 height 5
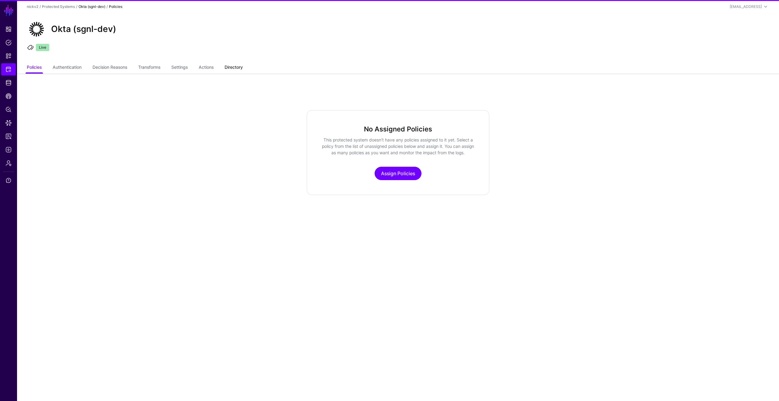
click at [231, 68] on link "Directory" at bounding box center [233, 68] width 18 height 12
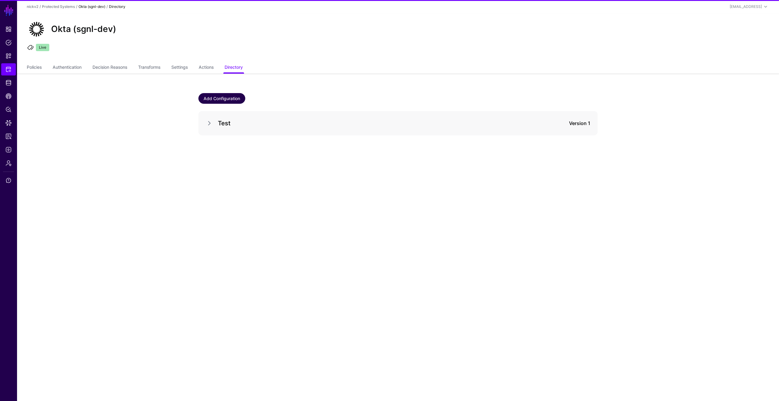
click at [230, 100] on link "Add Configuration" at bounding box center [221, 98] width 47 height 11
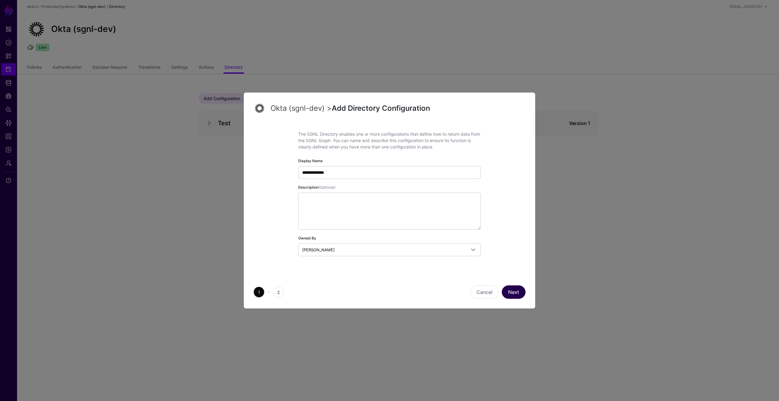
type input "**********"
click at [518, 292] on button "Next" at bounding box center [513, 291] width 24 height 13
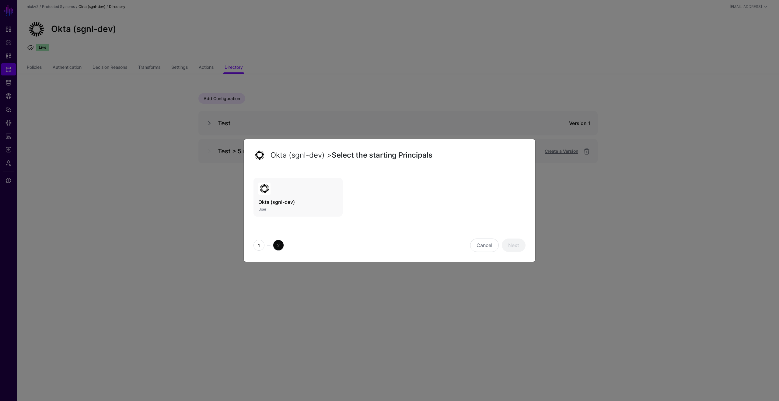
click at [303, 182] on link "Okta (sgnl-dev) User" at bounding box center [297, 197] width 89 height 39
click at [519, 246] on link "Next" at bounding box center [513, 244] width 24 height 13
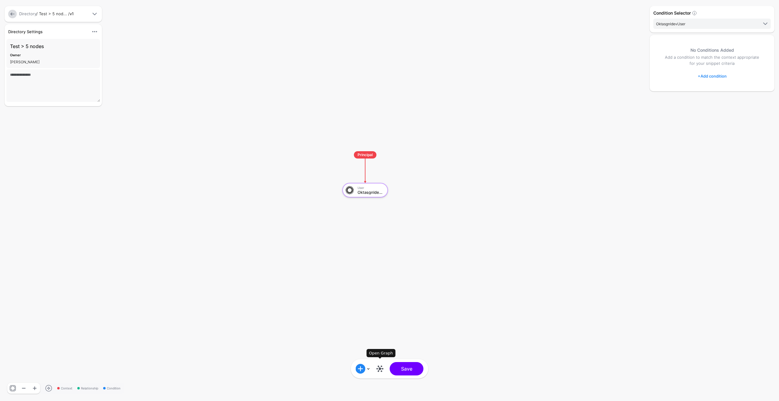
click at [375, 368] on link at bounding box center [380, 369] width 10 height 10
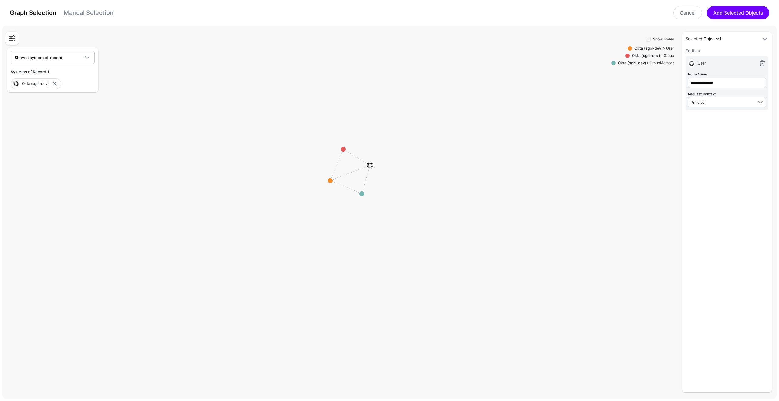
click at [345, 149] on rect at bounding box center [350, 171] width 77850 height 37526
click at [341, 148] on circle at bounding box center [343, 149] width 5 height 5
click at [327, 180] on rect at bounding box center [350, 171] width 77850 height 37526
click at [328, 181] on circle at bounding box center [329, 180] width 5 height 5
click at [325, 181] on circle at bounding box center [325, 182] width 5 height 5
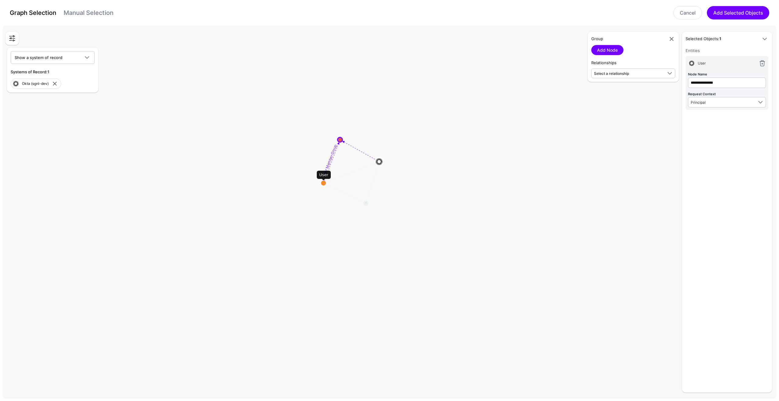
click at [325, 183] on circle at bounding box center [323, 183] width 5 height 5
click at [602, 48] on link "Add Node" at bounding box center [607, 50] width 32 height 10
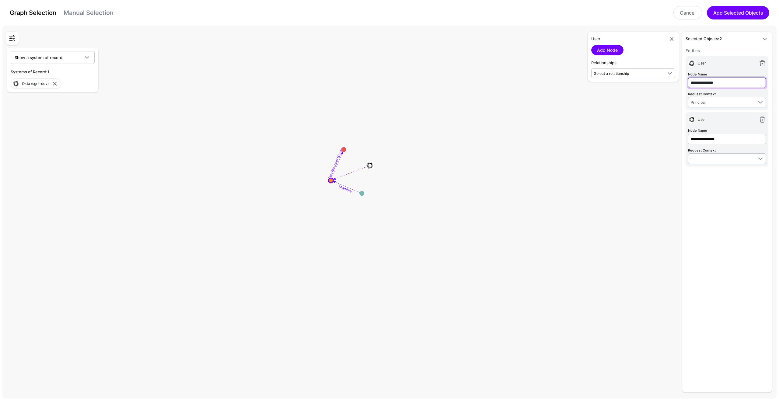
click at [721, 86] on input "**********" at bounding box center [727, 83] width 78 height 10
type input "****"
type input "*****"
click at [468, 153] on rect at bounding box center [350, 171] width 77850 height 37526
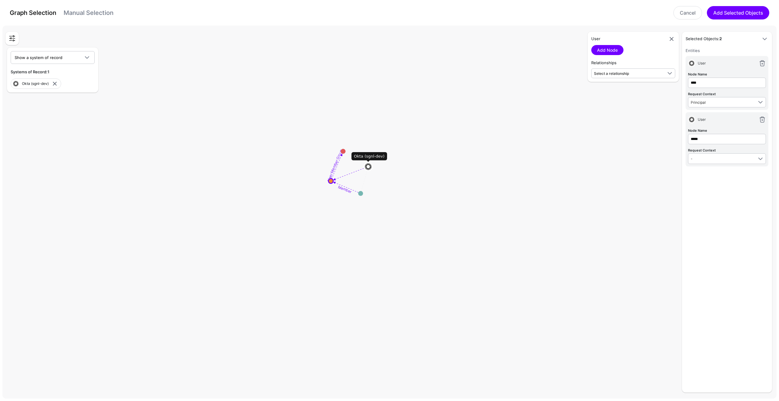
click at [342, 151] on circle at bounding box center [343, 151] width 5 height 5
click at [360, 197] on rect at bounding box center [349, 172] width 77850 height 37526
click at [362, 199] on circle at bounding box center [363, 199] width 5 height 5
click at [364, 201] on circle at bounding box center [364, 202] width 5 height 5
click at [365, 204] on circle at bounding box center [365, 205] width 5 height 5
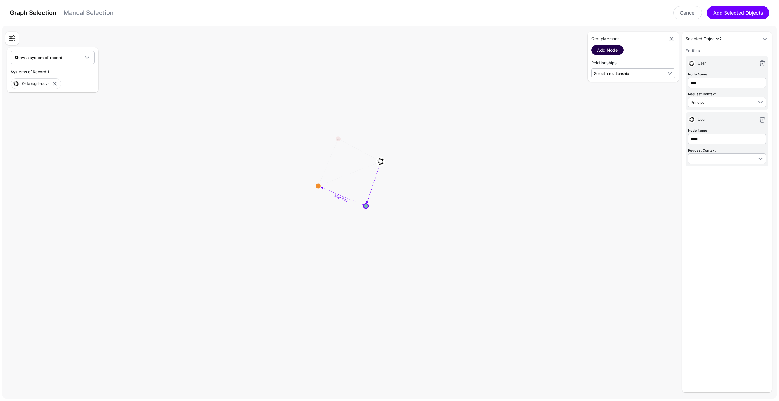
click at [608, 49] on link "Add Node" at bounding box center [607, 50] width 32 height 10
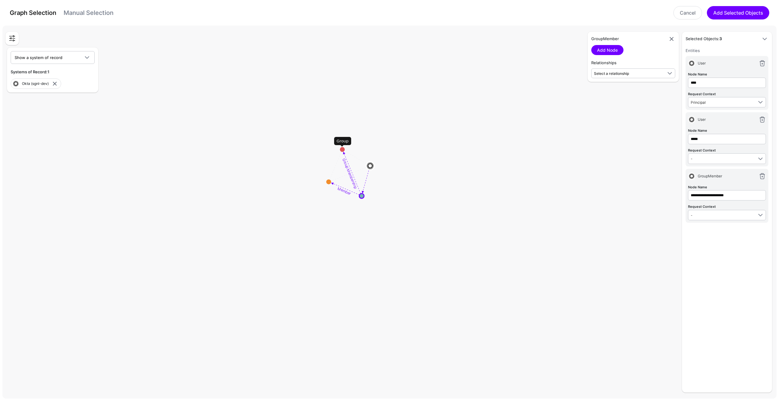
click at [342, 150] on circle at bounding box center [342, 149] width 5 height 5
click at [341, 145] on circle at bounding box center [340, 146] width 5 height 5
click at [341, 144] on circle at bounding box center [340, 145] width 5 height 5
click at [603, 53] on link "Add Node" at bounding box center [607, 50] width 32 height 10
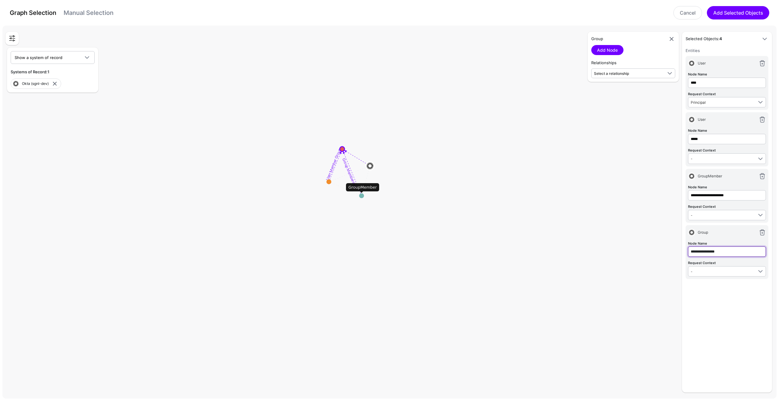
click at [710, 200] on input "**********" at bounding box center [727, 195] width 78 height 10
type input "*****"
click at [735, 195] on input "**********" at bounding box center [727, 195] width 78 height 10
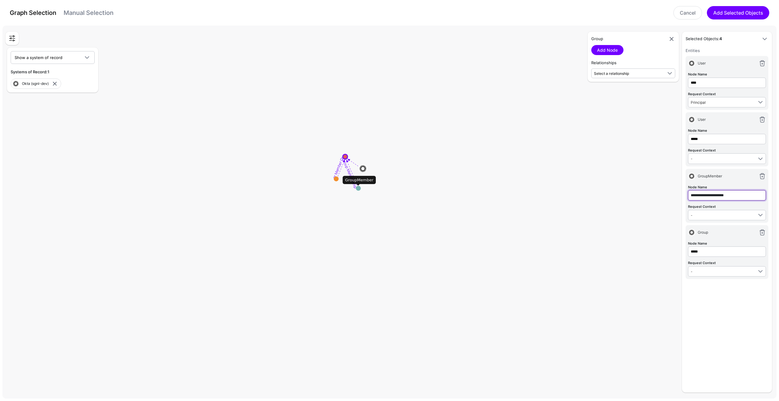
click at [735, 195] on input "**********" at bounding box center [727, 195] width 78 height 10
type input "**********"
click at [738, 367] on div "**********" at bounding box center [726, 217] width 83 height 341
click at [359, 193] on rect at bounding box center [349, 172] width 77850 height 37526
click at [362, 196] on circle at bounding box center [361, 195] width 5 height 5
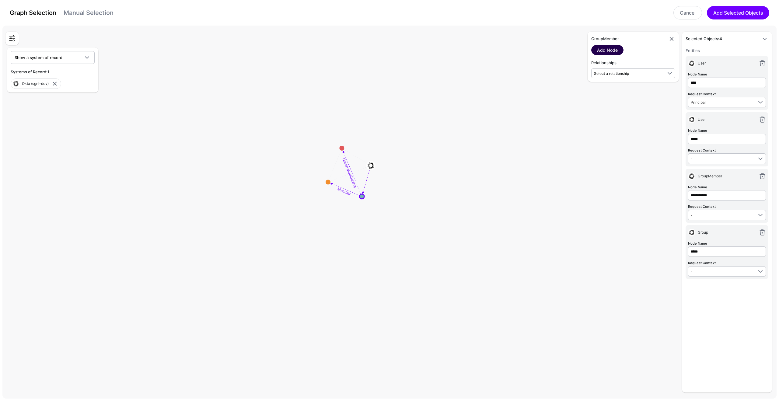
click at [607, 50] on link "Add Node" at bounding box center [607, 50] width 32 height 10
click at [699, 304] on input "**********" at bounding box center [727, 308] width 78 height 10
type input "**********"
click at [340, 149] on circle at bounding box center [341, 149] width 5 height 5
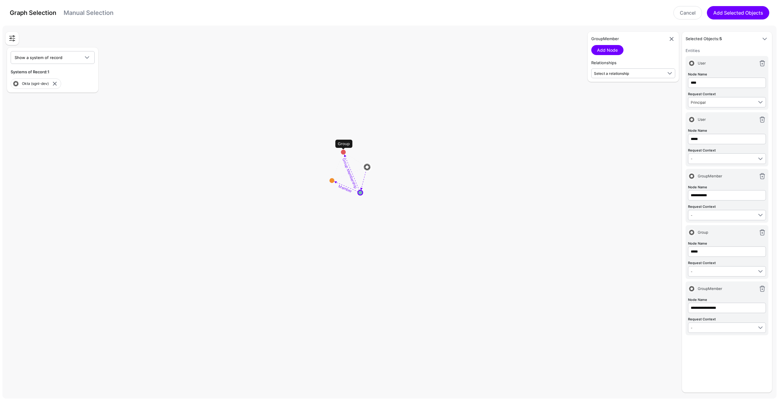
click at [340, 149] on g "Member Group Membership" at bounding box center [349, 172] width 77850 height 37526
click at [342, 150] on circle at bounding box center [341, 149] width 5 height 5
click at [610, 45] on link "Add Node" at bounding box center [607, 50] width 32 height 10
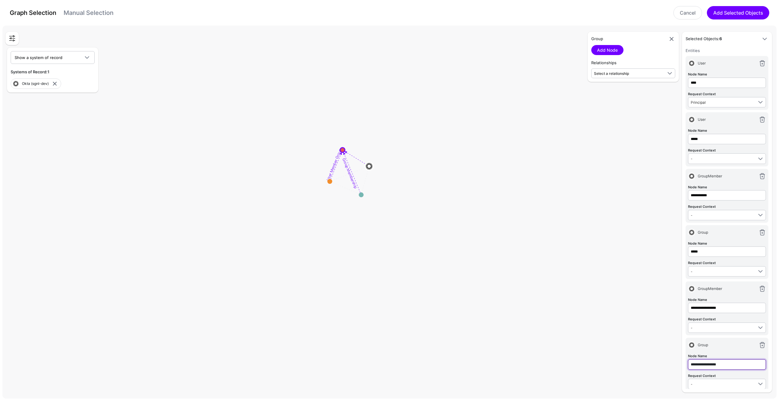
click at [717, 367] on input "**********" at bounding box center [727, 364] width 78 height 10
type input "**********"
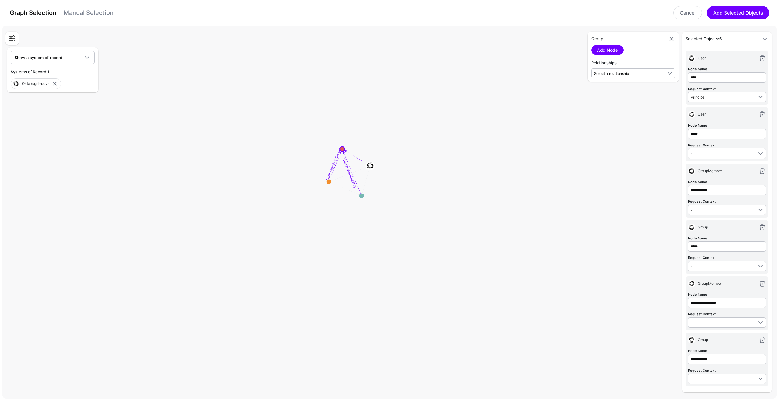
click at [331, 181] on rect at bounding box center [349, 172] width 77850 height 37526
click at [330, 180] on circle at bounding box center [331, 180] width 5 height 5
click at [331, 180] on rect at bounding box center [349, 172] width 77850 height 37526
click at [324, 182] on circle at bounding box center [325, 183] width 5 height 5
click at [323, 184] on circle at bounding box center [323, 184] width 5 height 5
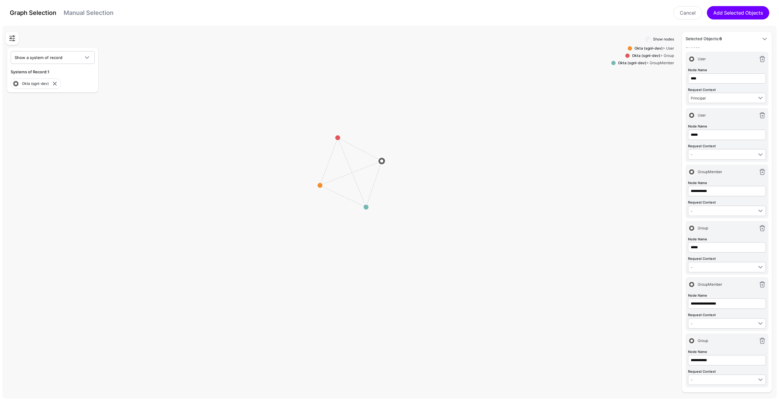
scroll to position [4, 0]
click at [707, 84] on input "*****" at bounding box center [727, 79] width 78 height 10
type input "*******"
click at [741, 7] on button "Add Selected Objects" at bounding box center [737, 12] width 62 height 13
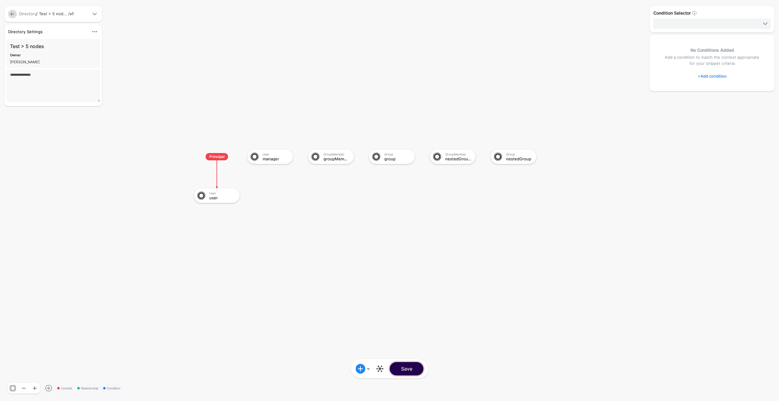
click at [406, 374] on button "Save" at bounding box center [407, 368] width 34 height 13
click at [380, 369] on link at bounding box center [380, 369] width 10 height 10
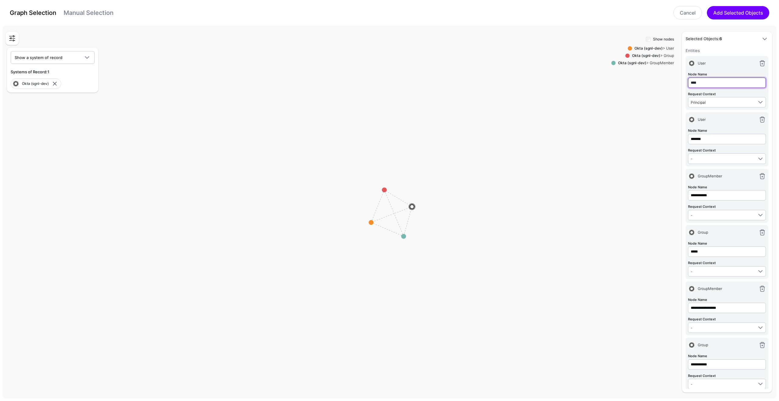
click at [719, 83] on input "****" at bounding box center [727, 83] width 78 height 10
click at [648, 99] on div "Show nodes Okta (sgnl-dev) > User Okta (sgnl-dev) > Group Okta (sgnl-dev) > Gro…" at bounding box center [642, 213] width 63 height 357
click at [369, 223] on circle at bounding box center [370, 222] width 5 height 5
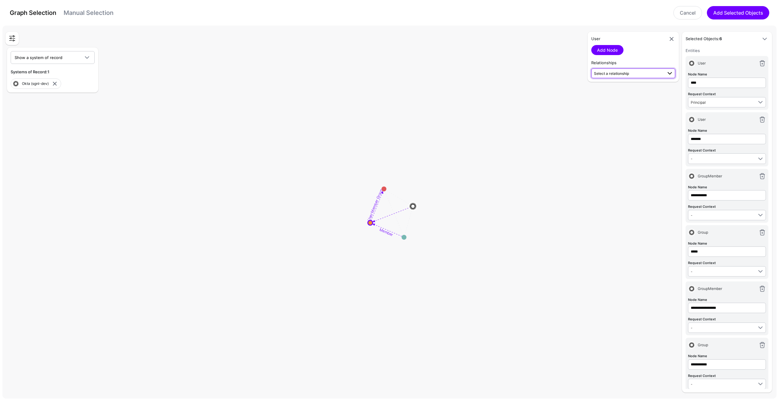
click at [608, 77] on link "Select a relationship" at bounding box center [633, 73] width 84 height 10
click at [616, 124] on span "User Manager User (Okta (s...) - User (Okta (s...)" at bounding box center [633, 126] width 74 height 14
click at [609, 50] on link "Add Node" at bounding box center [607, 50] width 32 height 10
drag, startPoint x: 620, startPoint y: 87, endPoint x: 622, endPoint y: 97, distance: 10.5
click at [620, 87] on link "Add Relationship" at bounding box center [613, 90] width 45 height 10
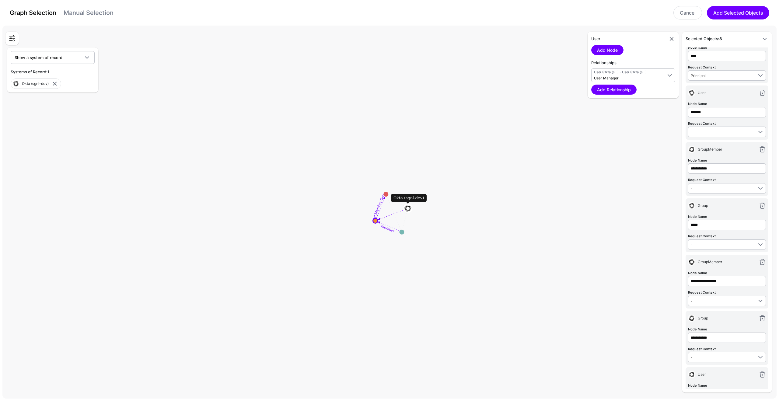
scroll to position [141, 0]
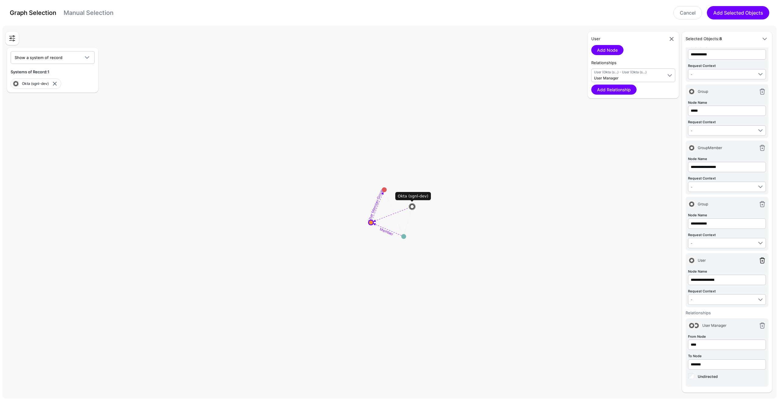
click at [759, 258] on link at bounding box center [761, 260] width 7 height 7
click at [403, 236] on circle at bounding box center [403, 235] width 5 height 5
click at [403, 236] on icon at bounding box center [393, 213] width 20 height 50
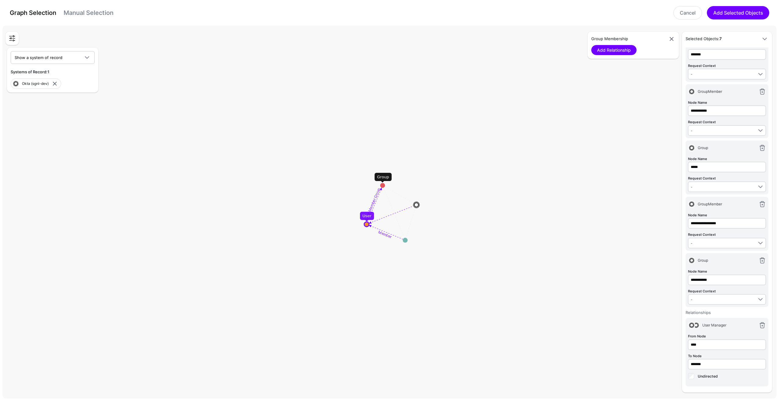
click at [404, 239] on circle at bounding box center [405, 240] width 5 height 5
click at [617, 73] on span "Select a relationship" at bounding box center [611, 73] width 35 height 5
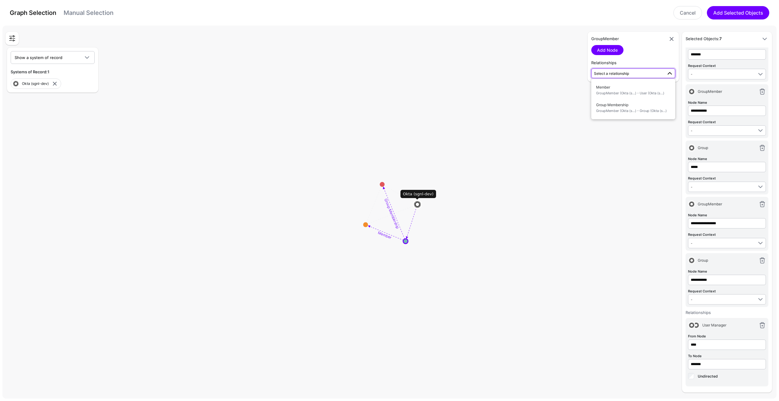
click at [365, 225] on circle at bounding box center [365, 224] width 5 height 5
click at [365, 225] on circle at bounding box center [363, 225] width 5 height 5
click at [625, 73] on span "Select a relationship" at bounding box center [611, 73] width 35 height 5
click at [619, 91] on span "User (Okta (s...) - Group (Okta (s...)" at bounding box center [633, 93] width 74 height 5
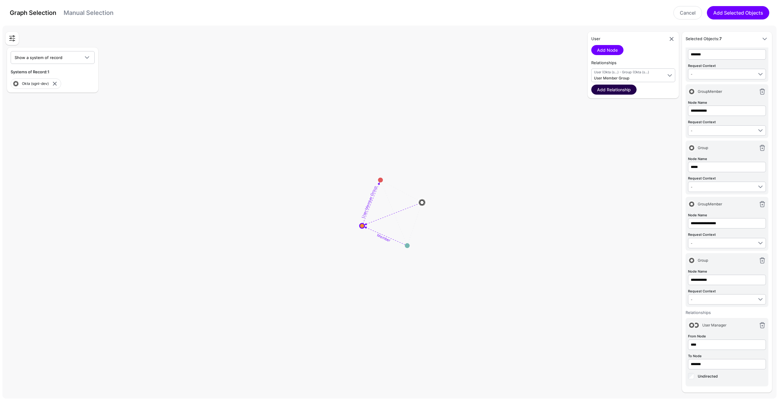
click at [612, 88] on link "Add Relationship" at bounding box center [613, 90] width 45 height 10
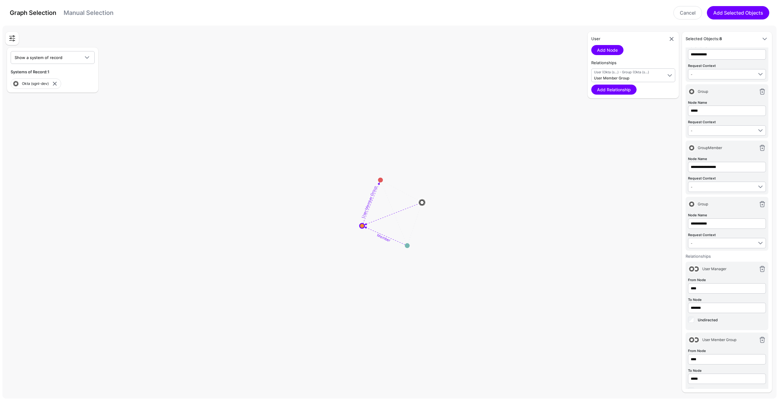
click at [407, 247] on circle at bounding box center [406, 245] width 5 height 5
click at [602, 72] on span "Select a relationship" at bounding box center [611, 73] width 35 height 5
click at [610, 104] on span "Group Membership GroupMember (Okta (s...) - Group (Okta (s...)" at bounding box center [633, 108] width 74 height 14
click at [618, 90] on link "Add Relationship" at bounding box center [613, 90] width 45 height 10
click at [618, 91] on link "Add Relationship" at bounding box center [613, 90] width 45 height 10
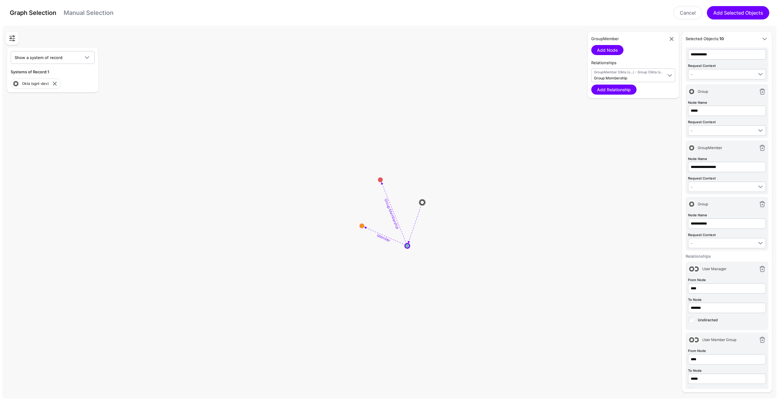
click at [380, 182] on circle at bounding box center [380, 179] width 5 height 5
click at [380, 180] on circle at bounding box center [379, 178] width 5 height 5
click at [603, 81] on div "Group Add Node Relationships Select a relationship User Member Group User (Okta…" at bounding box center [632, 57] width 91 height 50
click at [607, 73] on span "Select a relationship" at bounding box center [611, 73] width 35 height 5
click at [617, 107] on span "Group Membership GroupMember (Okta (s...) - Group (Okta (s...)" at bounding box center [633, 108] width 74 height 14
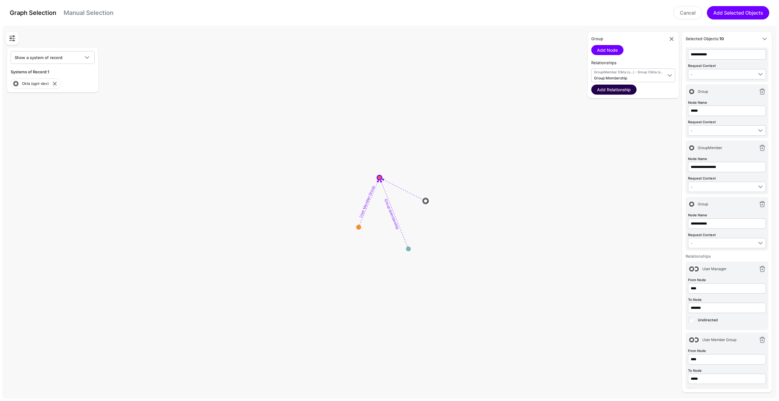
click at [621, 86] on link "Add Relationship" at bounding box center [613, 90] width 45 height 10
click at [750, 11] on button "Add Selected Objects" at bounding box center [737, 12] width 62 height 13
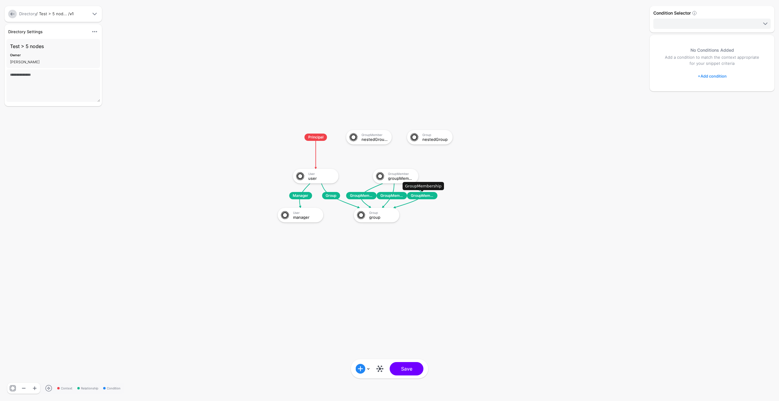
click at [421, 198] on span "GroupMembership" at bounding box center [422, 195] width 30 height 7
click at [384, 369] on div at bounding box center [380, 369] width 15 height 10
click at [379, 369] on link at bounding box center [380, 369] width 10 height 10
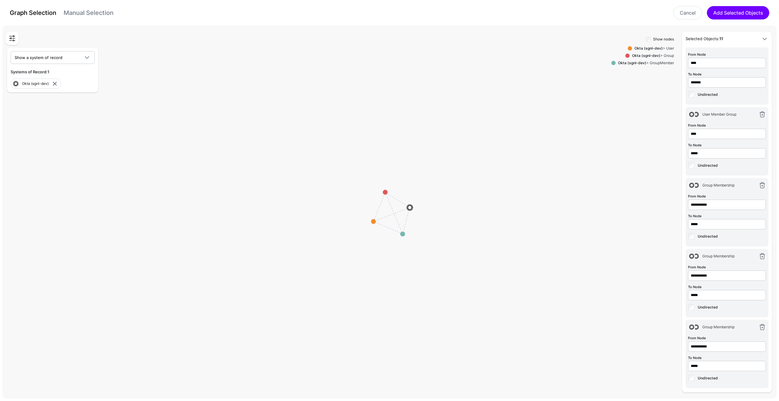
scroll to position [368, 0]
click at [692, 66] on input "**********" at bounding box center [727, 61] width 78 height 10
type input "**********"
click at [697, 86] on input "*****" at bounding box center [727, 80] width 78 height 10
click at [710, 86] on input "*****" at bounding box center [727, 80] width 78 height 10
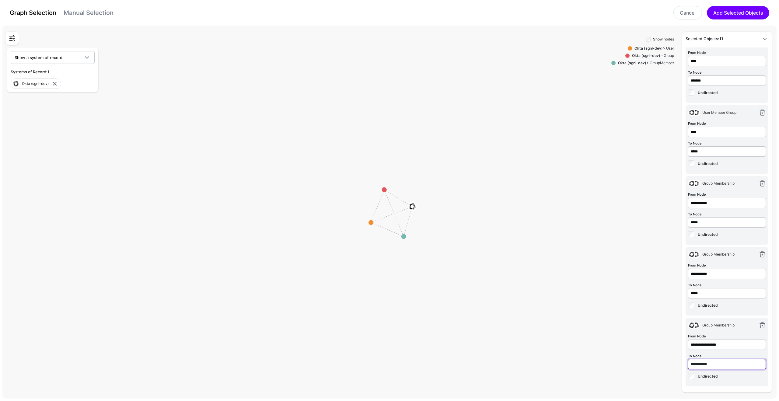
type input "**********"
click at [574, 199] on rect at bounding box center [391, 210] width 77850 height 37526
click at [725, 16] on button "Add Selected Objects" at bounding box center [737, 12] width 62 height 13
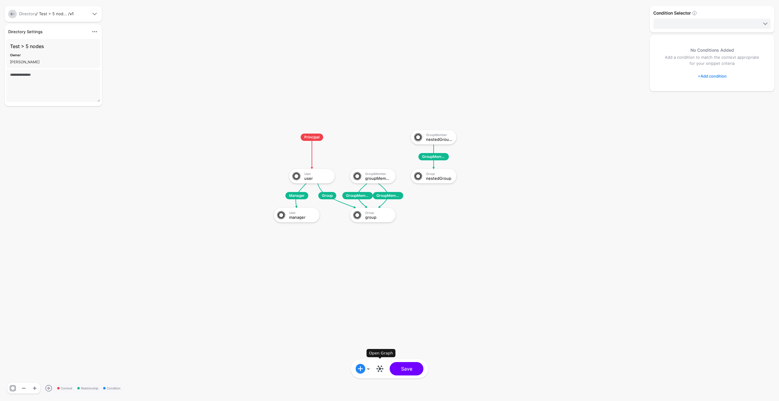
click at [380, 371] on link at bounding box center [380, 369] width 10 height 10
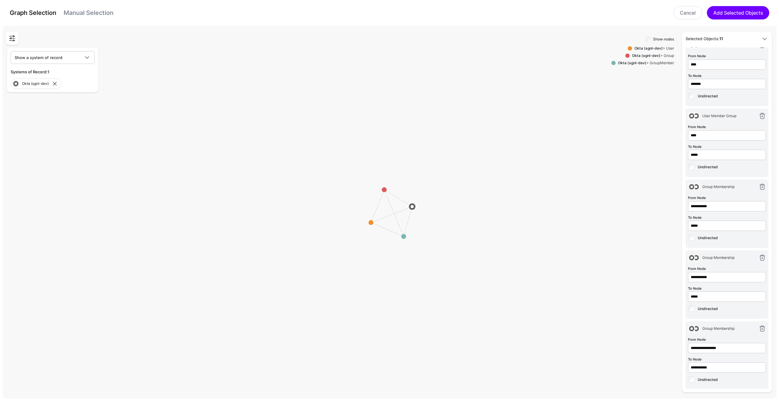
scroll to position [368, 0]
click at [690, 66] on input "**********" at bounding box center [727, 61] width 78 height 10
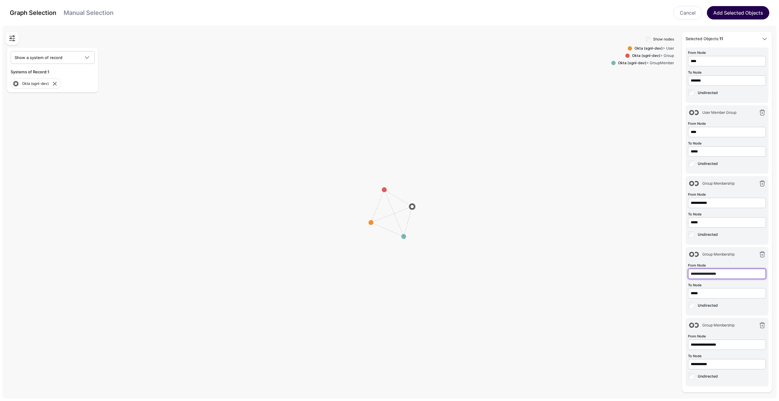
type input "**********"
click at [725, 13] on button "Add Selected Objects" at bounding box center [737, 12] width 62 height 13
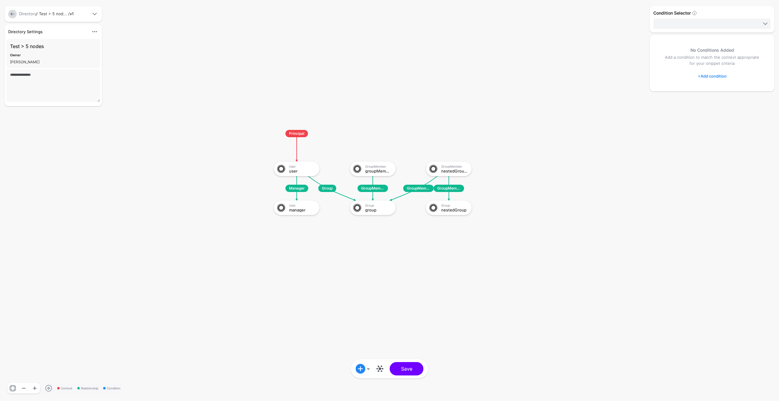
scroll to position [706, 0]
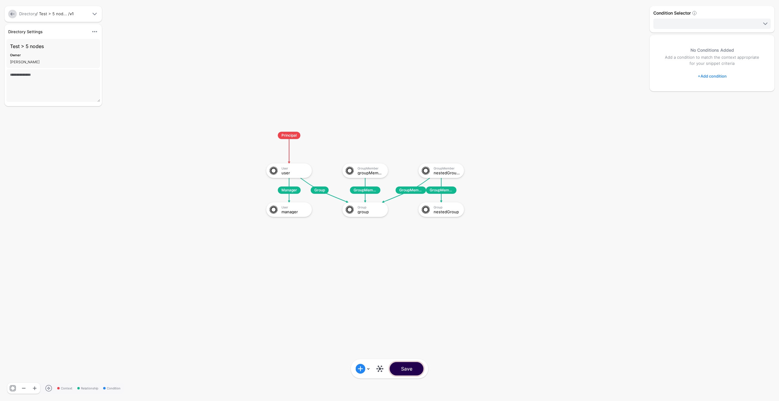
click at [398, 364] on button "Save" at bounding box center [407, 368] width 34 height 13
